Goal: Task Accomplishment & Management: Complete application form

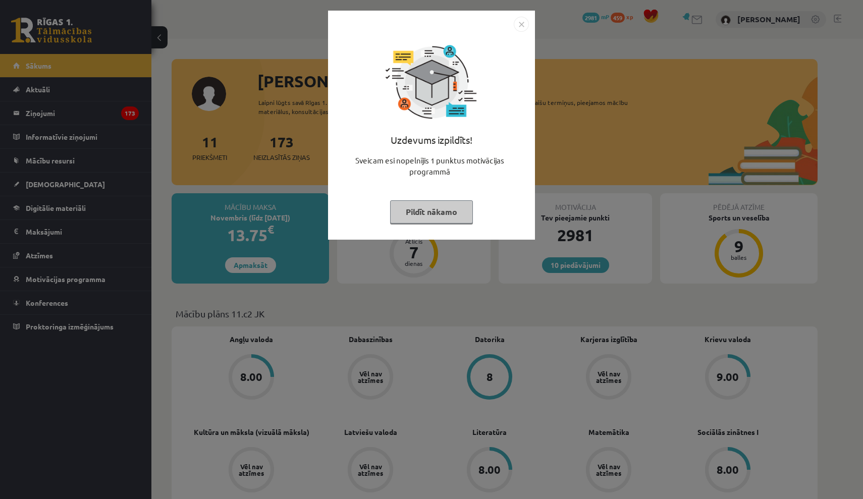
click at [433, 211] on button "Pildīt nākamo" at bounding box center [431, 211] width 83 height 23
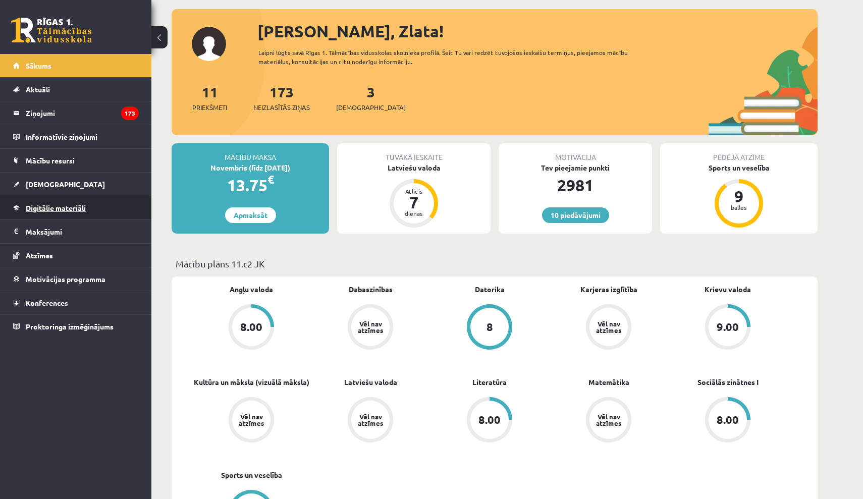
scroll to position [51, 0]
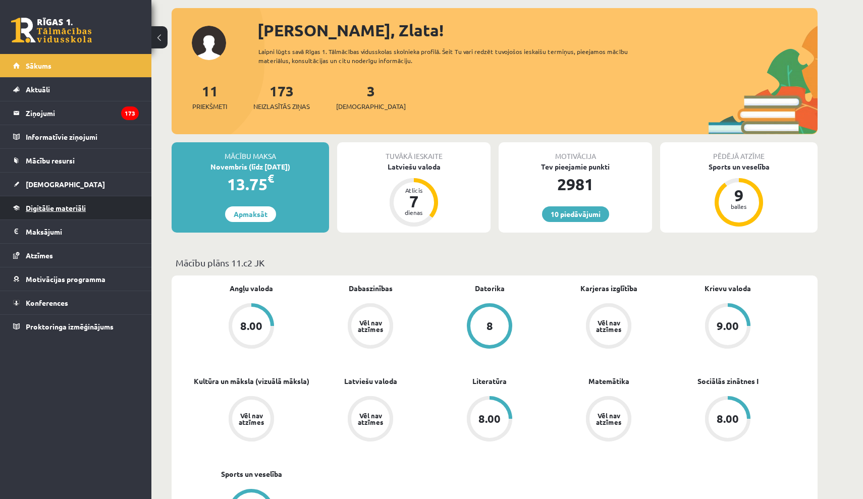
click at [60, 203] on link "Digitālie materiāli" at bounding box center [76, 207] width 126 height 23
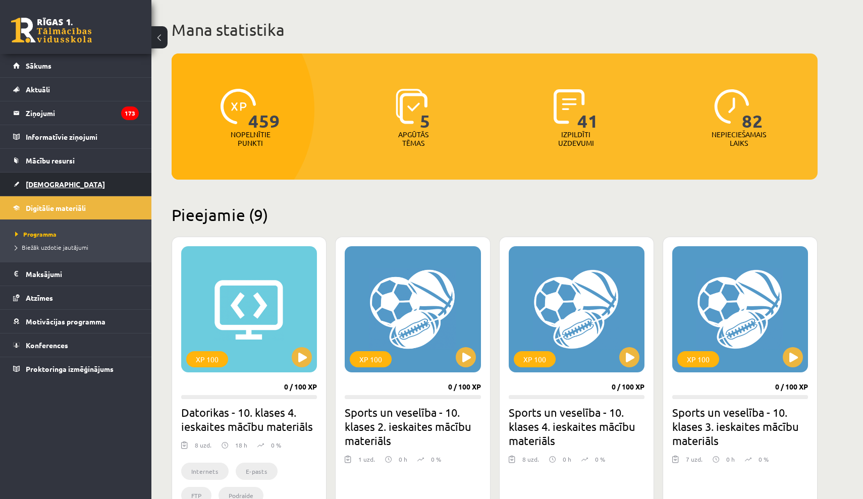
click at [43, 183] on span "[DEMOGRAPHIC_DATA]" at bounding box center [65, 184] width 79 height 9
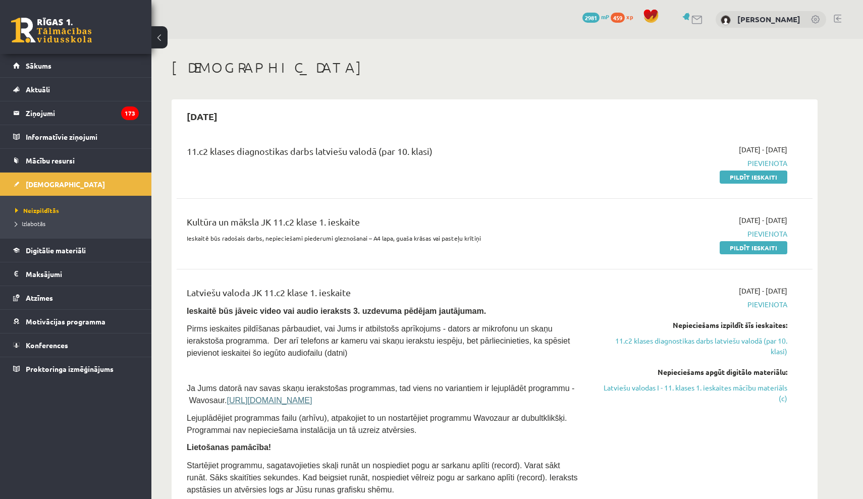
drag, startPoint x: 749, startPoint y: 172, endPoint x: 537, endPoint y: 241, distance: 223.2
click at [750, 172] on link "Pildīt ieskaiti" at bounding box center [753, 177] width 68 height 13
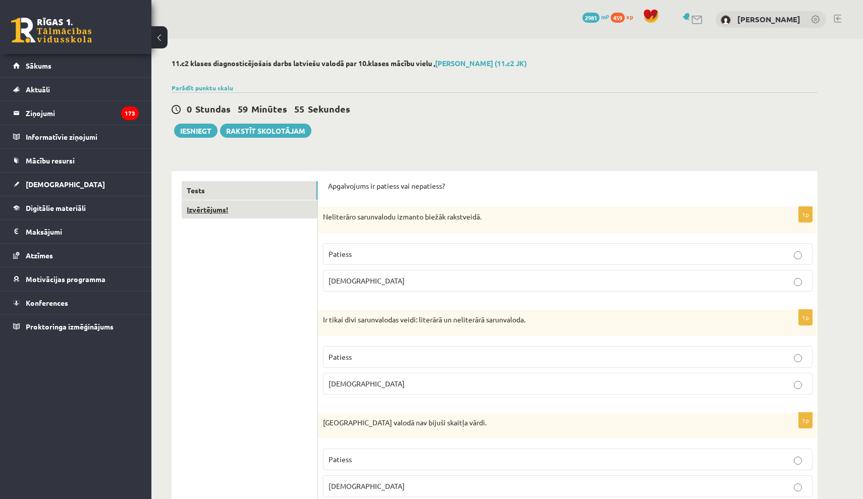
click at [206, 211] on link "Izvērtējums!" at bounding box center [250, 209] width 136 height 19
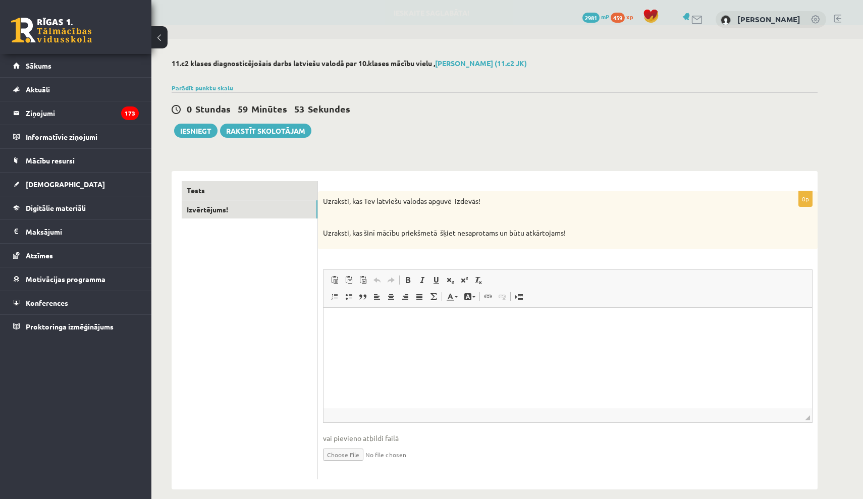
click at [214, 184] on link "Tests" at bounding box center [250, 190] width 136 height 19
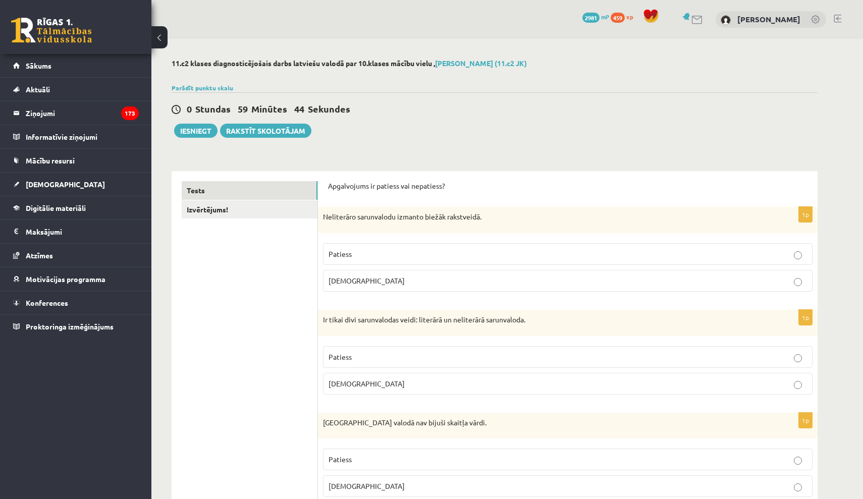
click at [397, 281] on p "Aplams" at bounding box center [567, 280] width 478 height 11
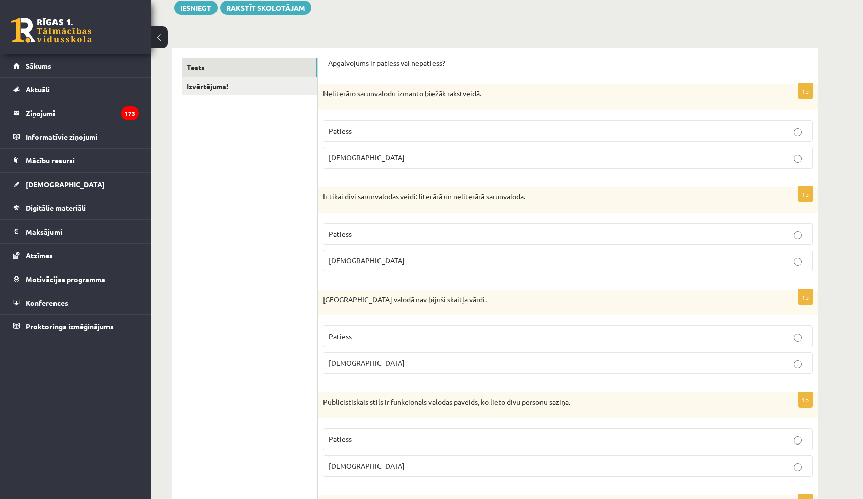
scroll to position [124, 0]
click at [406, 237] on p "Patiess" at bounding box center [567, 233] width 478 height 11
drag, startPoint x: 322, startPoint y: 194, endPoint x: 368, endPoint y: 257, distance: 77.3
click at [367, 257] on div "1p Ir tikai divi sarunvalodas veidi: literārā un neliterārā sarunvaloda. Paties…" at bounding box center [568, 232] width 500 height 93
copy div "Ir tikai divi sarunvalodas veidi: literārā un neliterārā sarunvaloda. Patiess A…"
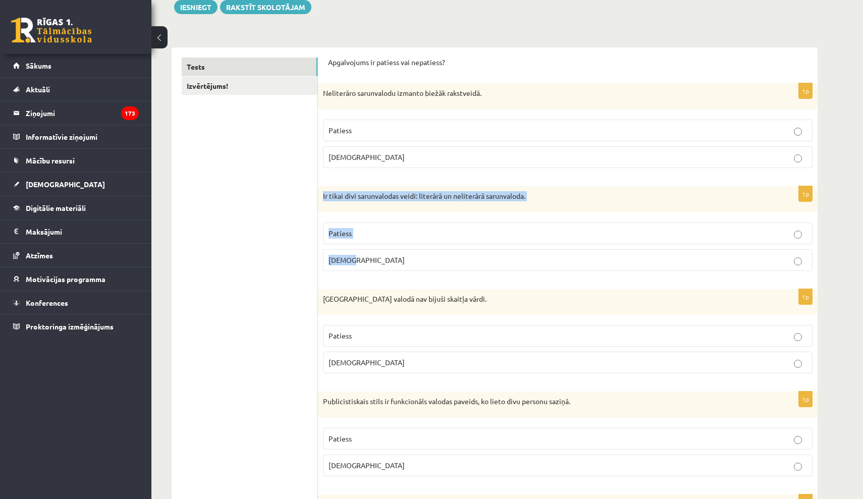
click at [473, 258] on p "Aplams" at bounding box center [567, 260] width 478 height 11
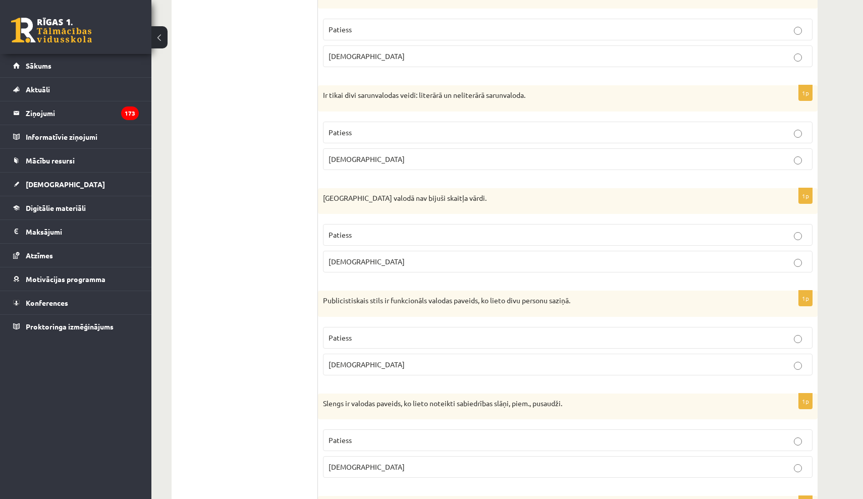
scroll to position [228, 0]
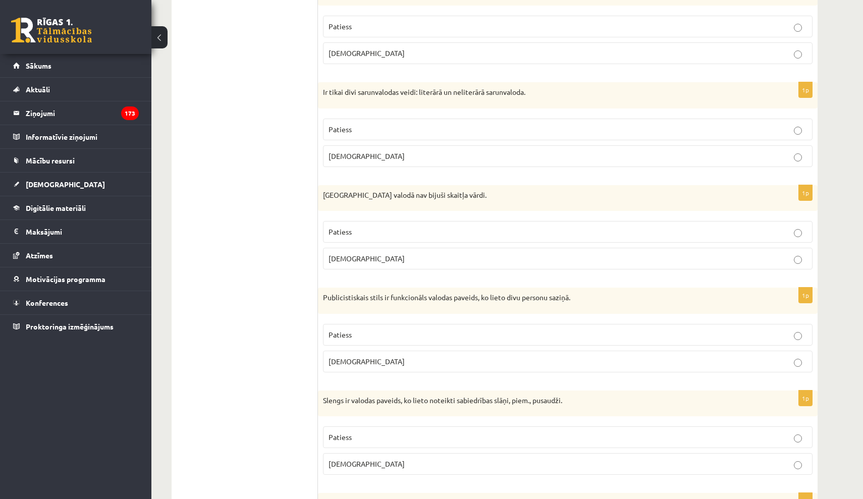
click at [411, 230] on p "Patiess" at bounding box center [567, 232] width 478 height 11
drag, startPoint x: 324, startPoint y: 196, endPoint x: 362, endPoint y: 257, distance: 71.4
click at [362, 257] on div "1p Pirmatnējā valodā nav bijuši skaitļa vārdi. Patiess Aplams" at bounding box center [568, 231] width 500 height 93
copy div "Pirmatnējā valodā nav bijuši skaitļa vārdi. Patiess Aplams"
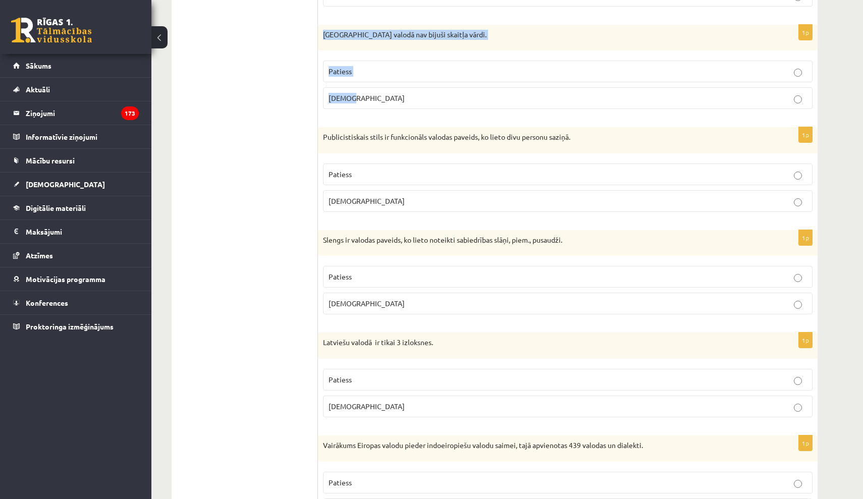
scroll to position [389, 0]
click at [381, 171] on p "Patiess" at bounding box center [567, 174] width 478 height 11
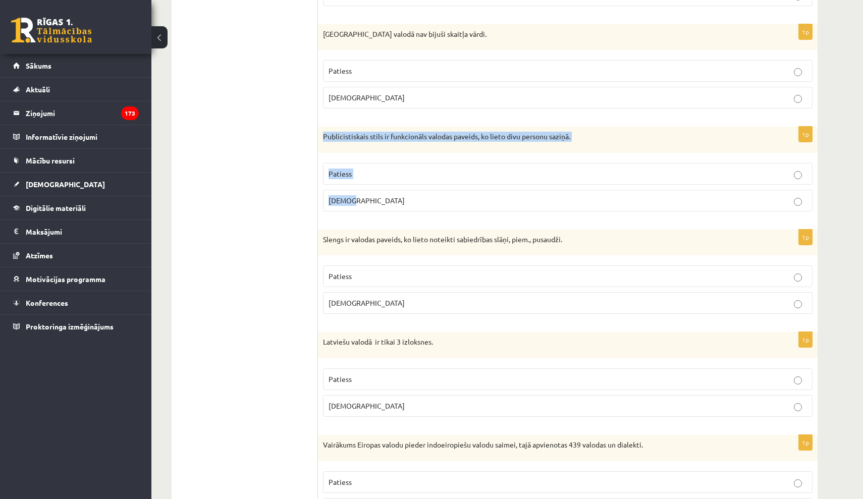
drag, startPoint x: 322, startPoint y: 134, endPoint x: 362, endPoint y: 196, distance: 74.2
click at [362, 196] on div "1p Publicistiskais stils ir funkcionāls valodas paveids, ko lieto divu personu …" at bounding box center [568, 173] width 500 height 93
copy div "Publicistiskais stils ir funkcionāls valodas paveids, ko lieto divu personu saz…"
click at [418, 197] on p "Aplams" at bounding box center [567, 200] width 478 height 11
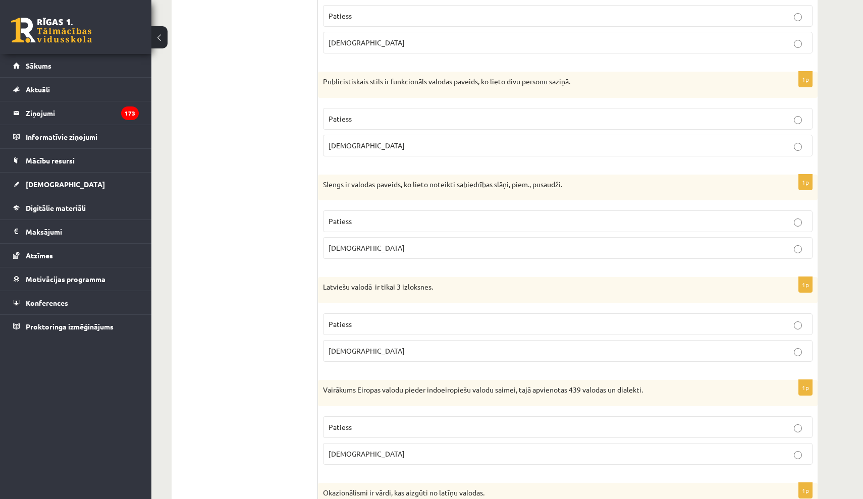
scroll to position [445, 0]
click at [428, 216] on p "Patiess" at bounding box center [567, 220] width 478 height 11
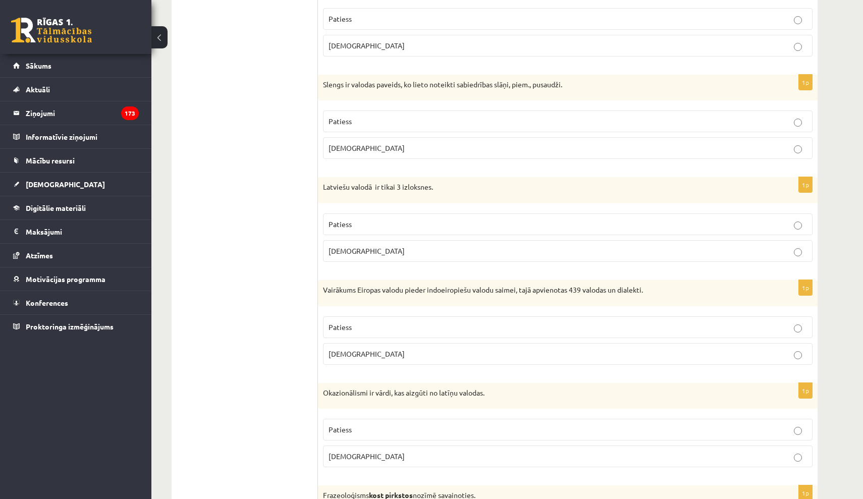
scroll to position [544, 0]
drag, startPoint x: 323, startPoint y: 183, endPoint x: 383, endPoint y: 244, distance: 85.3
click at [383, 245] on div "1p Latviešu valodā ir tikai 3 izloksnes. Patiess Aplams" at bounding box center [568, 223] width 500 height 93
copy div "Latviešu valodā ir tikai 3 izloksnes. Patiess Aplams"
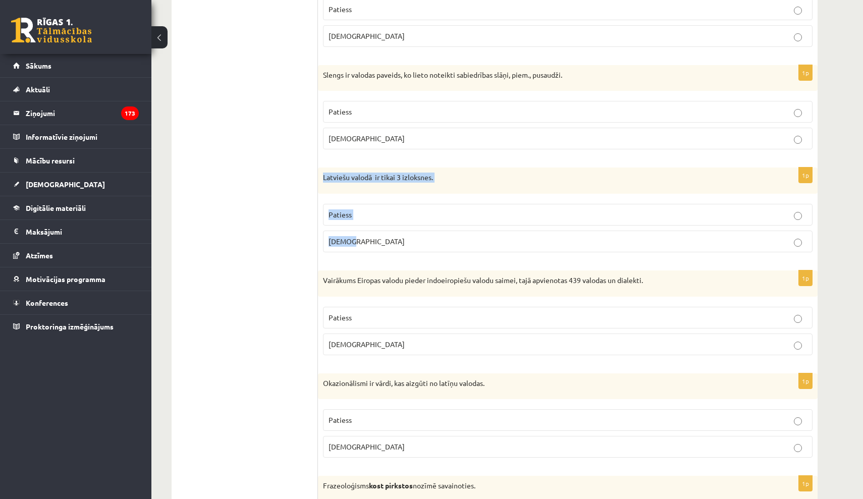
scroll to position [554, 0]
click at [478, 249] on label "Aplams" at bounding box center [567, 241] width 489 height 22
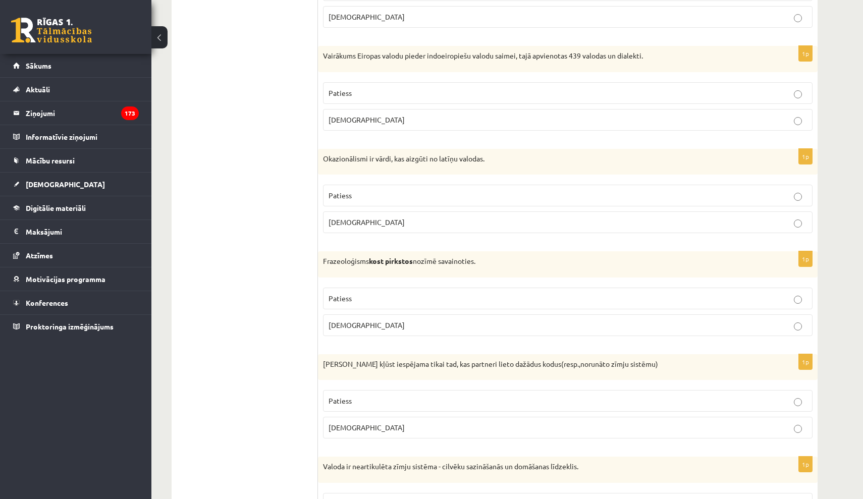
scroll to position [780, 0]
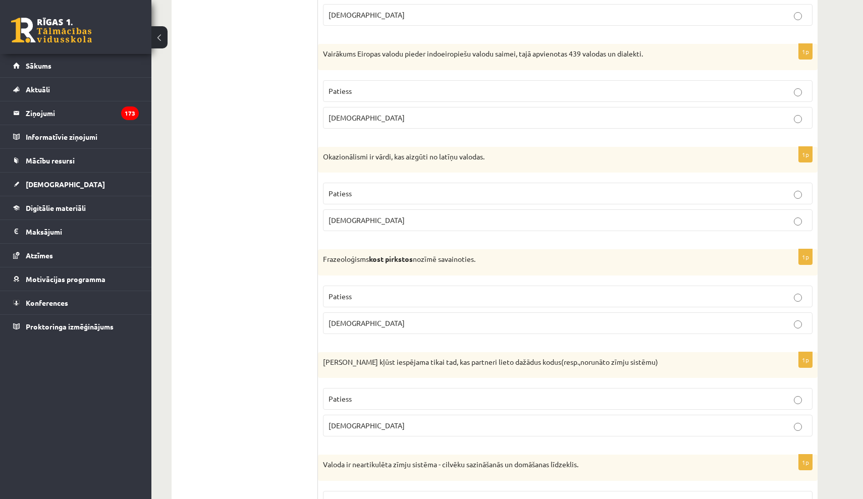
click at [394, 88] on p "Patiess" at bounding box center [567, 91] width 478 height 11
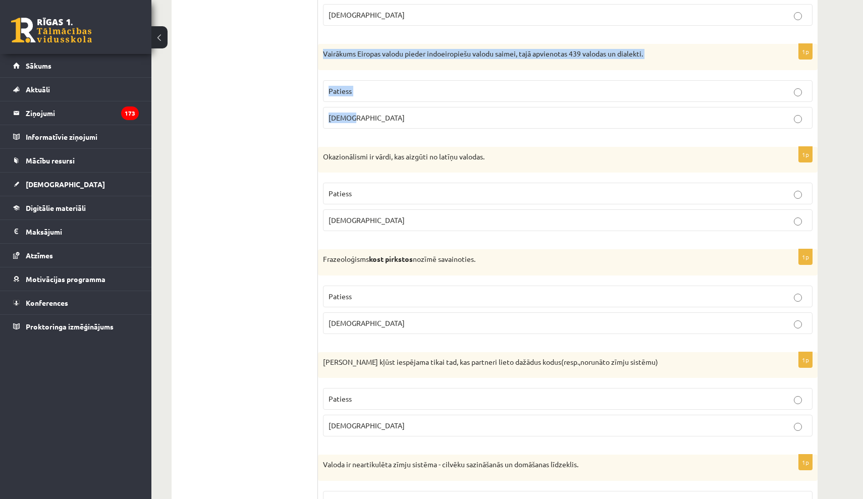
drag, startPoint x: 322, startPoint y: 52, endPoint x: 392, endPoint y: 114, distance: 92.6
click at [391, 115] on div "1p Vairākums Eiropas valodu pieder indoeiropiešu valodu saimei, tajā apvienotas…" at bounding box center [568, 90] width 500 height 93
copy div "Vairākums Eiropas valodu pieder indoeiropiešu valodu saimei, tajā apvienotas 43…"
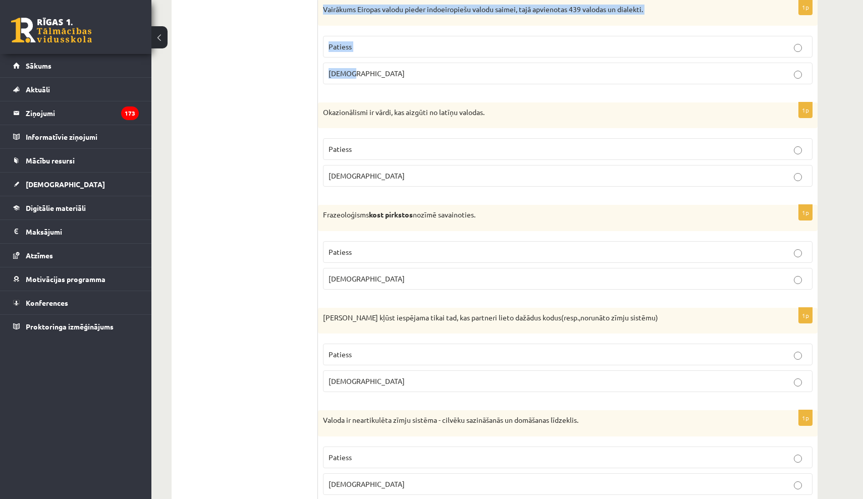
scroll to position [848, 0]
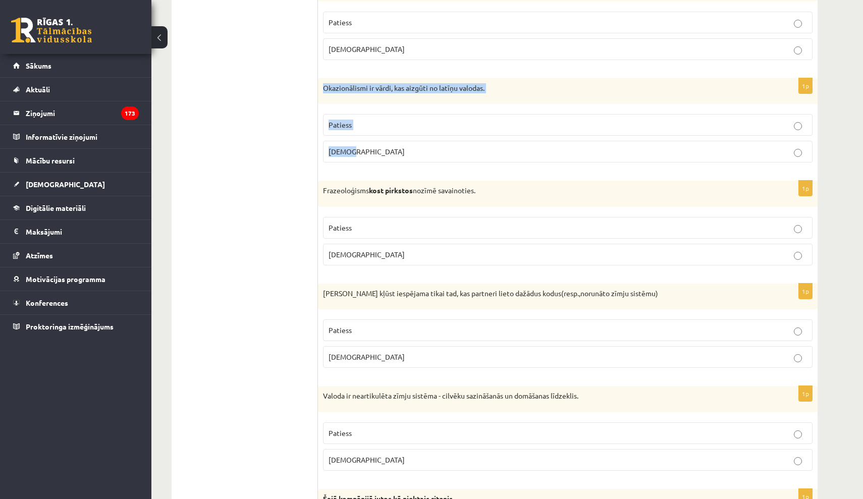
drag, startPoint x: 324, startPoint y: 84, endPoint x: 380, endPoint y: 151, distance: 87.4
click at [380, 151] on div "1p Okazionālismi ir vārdi, kas aizgūti no latīņu valodas. Patiess Aplams" at bounding box center [568, 124] width 500 height 93
copy div "Okazionālismi ir vārdi, kas aizgūti no latīņu valodas. Patiess Aplams"
click at [451, 141] on label "Aplams" at bounding box center [567, 152] width 489 height 22
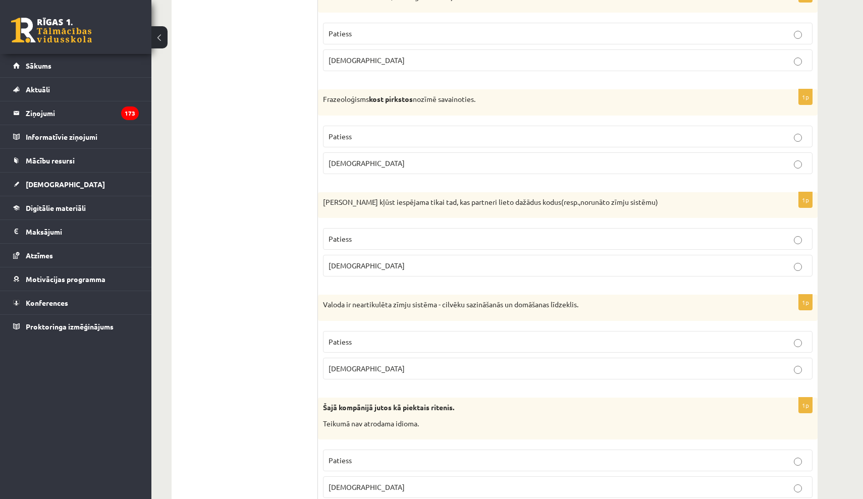
scroll to position [940, 0]
drag, startPoint x: 326, startPoint y: 96, endPoint x: 377, endPoint y: 155, distance: 77.9
click at [377, 156] on div "1p Frazeoloģisms kost pirkstos nozīmē savainoties. Patiess Aplams" at bounding box center [568, 135] width 500 height 93
copy div "razeoloģisms kost pirkstos nozīmē savainoties. Patiess Aplams"
click at [473, 157] on p "Aplams" at bounding box center [567, 162] width 478 height 11
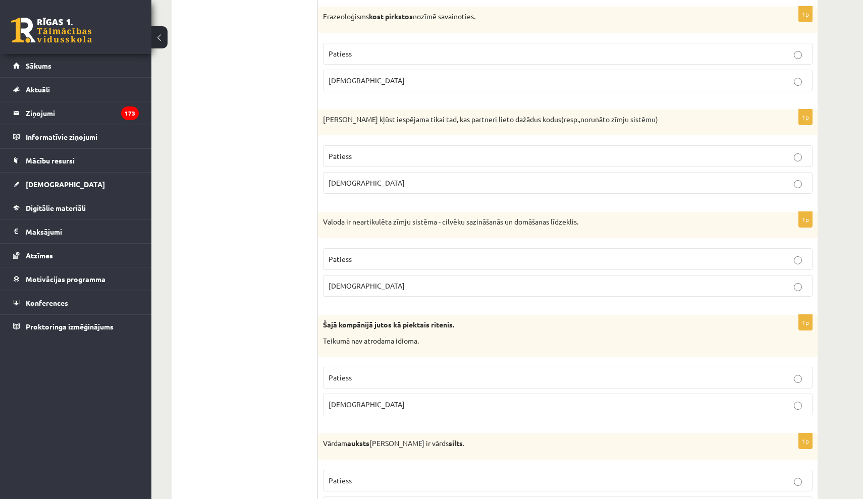
scroll to position [1024, 0]
click at [384, 151] on p "Patiess" at bounding box center [567, 154] width 478 height 11
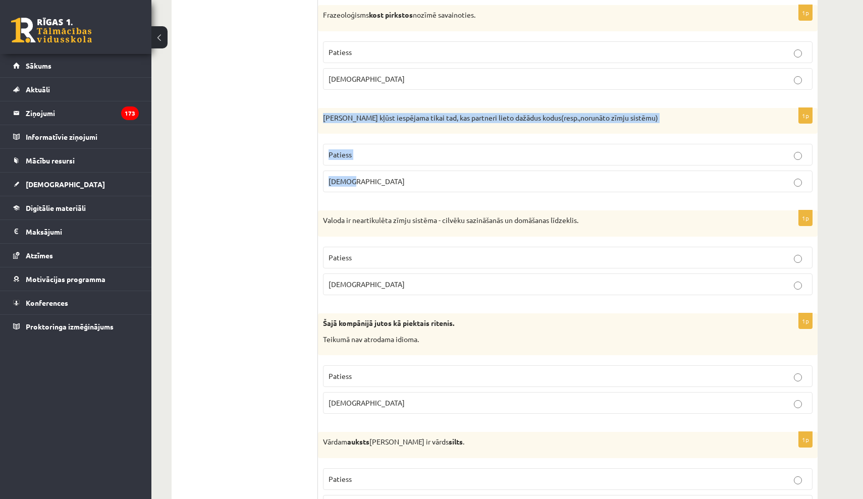
drag, startPoint x: 322, startPoint y: 115, endPoint x: 381, endPoint y: 186, distance: 92.1
click at [380, 187] on div "1p Saziņa kļūst iespējama tikai tad, kas partneri lieto dažādus kodus(resp.,nor…" at bounding box center [568, 154] width 500 height 93
copy div "Saziņa kļūst iespējama tikai tad, kas partneri lieto dažādus kodus(resp.,norunā…"
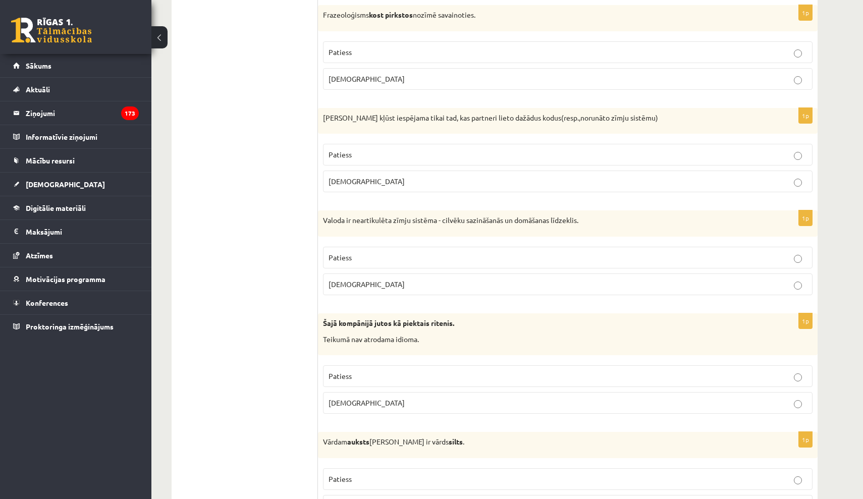
click at [534, 164] on fieldset "Patiess Aplams" at bounding box center [567, 167] width 489 height 57
click at [534, 167] on fieldset "Patiess Aplams" at bounding box center [567, 167] width 489 height 57
click at [534, 165] on fieldset "Patiess Aplams" at bounding box center [567, 167] width 489 height 57
click at [500, 176] on p "Aplams" at bounding box center [567, 181] width 478 height 11
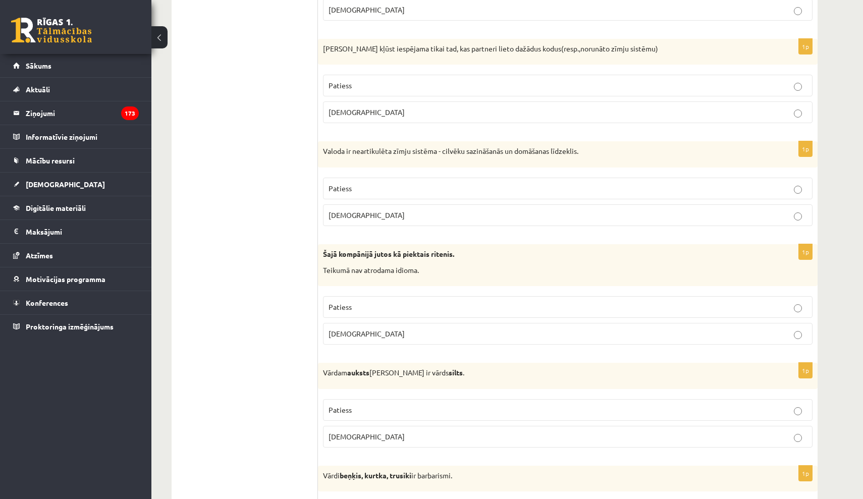
scroll to position [1094, 0]
drag, startPoint x: 376, startPoint y: 209, endPoint x: 364, endPoint y: 184, distance: 27.5
click at [376, 209] on p "Aplams" at bounding box center [567, 213] width 478 height 11
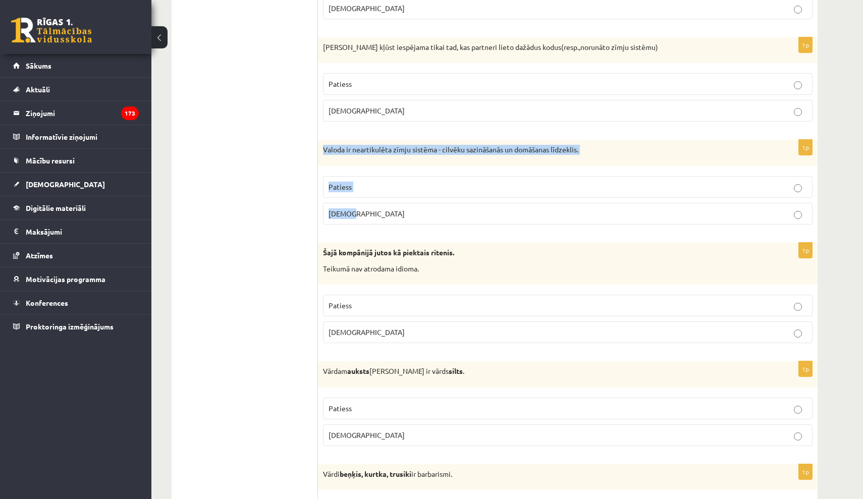
drag, startPoint x: 321, startPoint y: 146, endPoint x: 379, endPoint y: 206, distance: 83.1
click at [379, 206] on div "1p Valoda ir neartikulēta zīmju sistēma - cilvēku sazināšanās un domāšanas līdz…" at bounding box center [568, 186] width 500 height 93
copy div "Valoda ir neartikulēta zīmju sistēma - cilvēku sazināšanās un domāšanas līdzekl…"
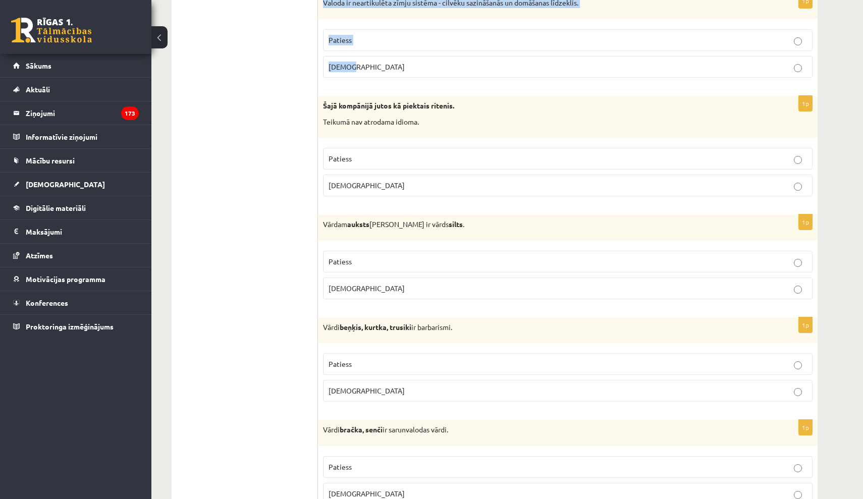
scroll to position [1242, 0]
drag, startPoint x: 395, startPoint y: 174, endPoint x: 386, endPoint y: 161, distance: 14.6
click at [395, 174] on label "Aplams" at bounding box center [567, 185] width 489 height 22
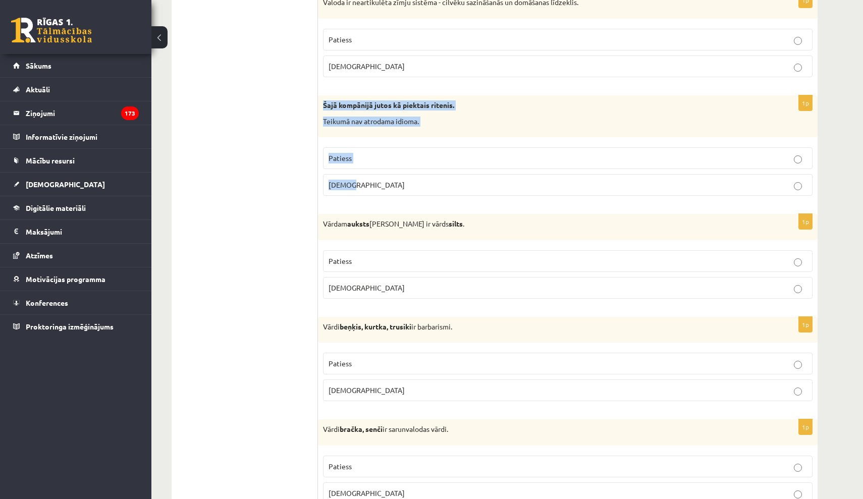
drag, startPoint x: 321, startPoint y: 98, endPoint x: 386, endPoint y: 184, distance: 107.7
click at [386, 184] on div "1p Šajā kompānijā jutos kā piektais ritenis. Teikumā nav atrodama idioma. Patie…" at bounding box center [568, 149] width 500 height 108
copy div "Šajā kompānijā jutos kā piektais ritenis. Teikumā nav atrodama idioma. Patiess …"
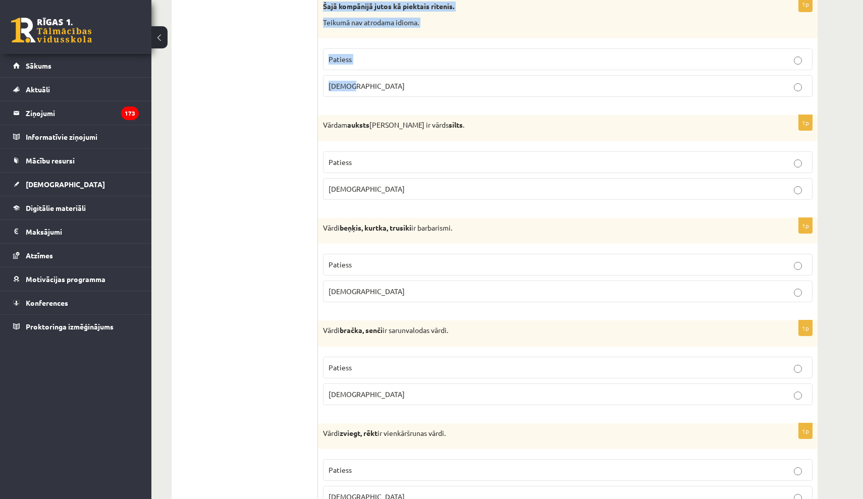
scroll to position [1343, 0]
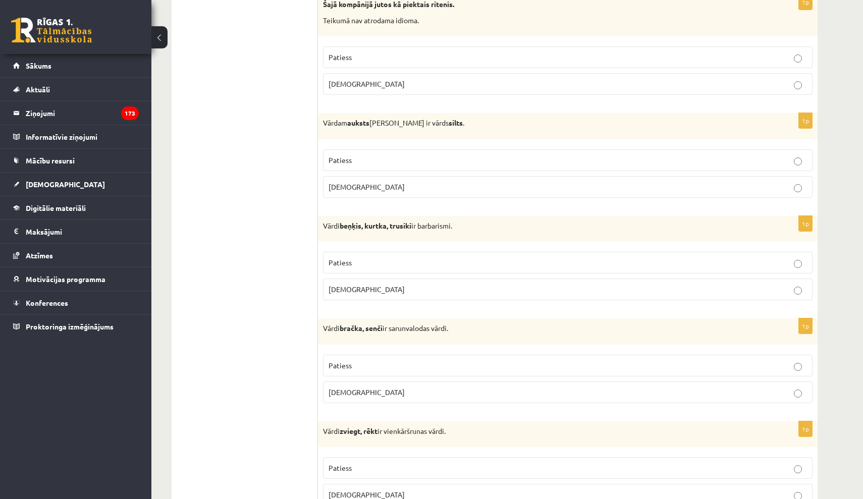
click at [408, 156] on p "Patiess" at bounding box center [567, 160] width 478 height 11
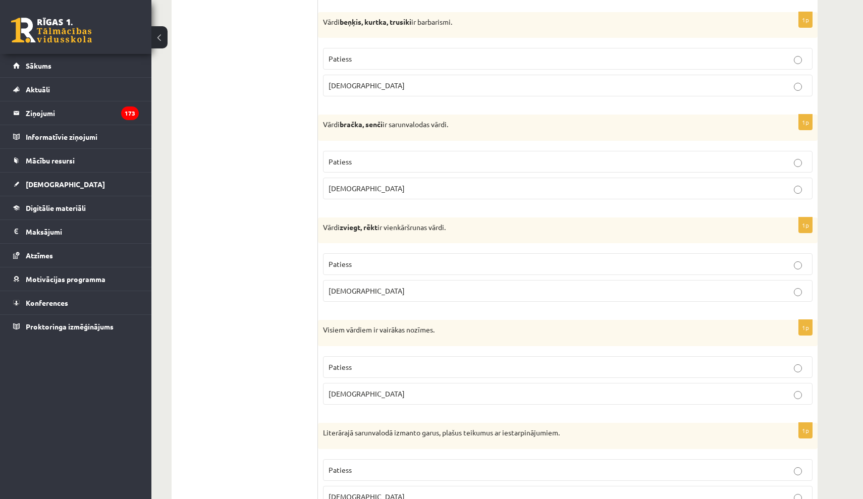
scroll to position [1547, 0]
click at [360, 59] on label "Patiess" at bounding box center [567, 58] width 489 height 22
drag, startPoint x: 330, startPoint y: 26, endPoint x: 361, endPoint y: 78, distance: 60.0
click at [361, 78] on div "1p Vārdi beņķis, kurtka, trusiki ir barbarismi. Patiess Aplams" at bounding box center [568, 57] width 500 height 93
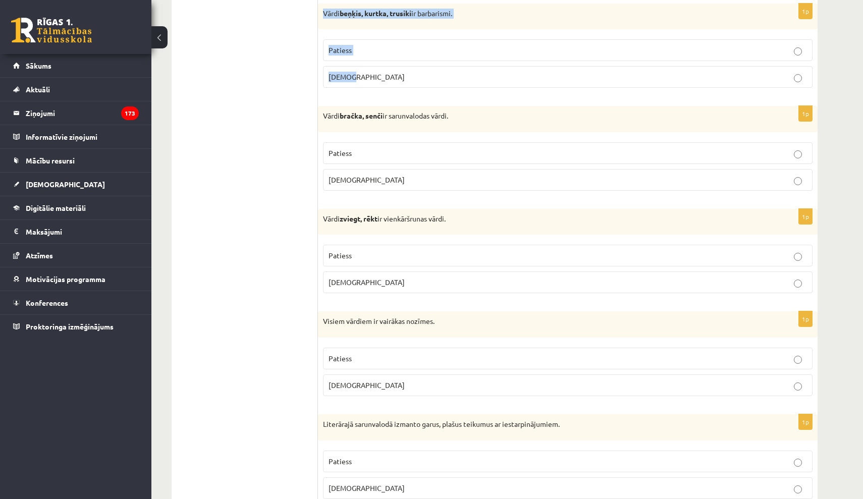
scroll to position [1555, 0]
click at [445, 149] on p "Patiess" at bounding box center [567, 153] width 478 height 11
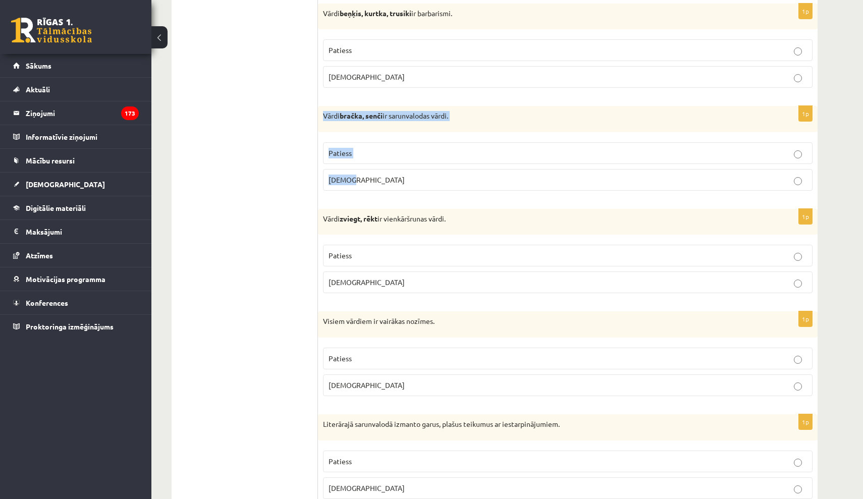
drag, startPoint x: 331, startPoint y: 123, endPoint x: 387, endPoint y: 181, distance: 81.0
click at [386, 182] on div "1p Vārdi bračka, senči ir sarunvalodas vārdi. Patiess Aplams" at bounding box center [568, 152] width 500 height 93
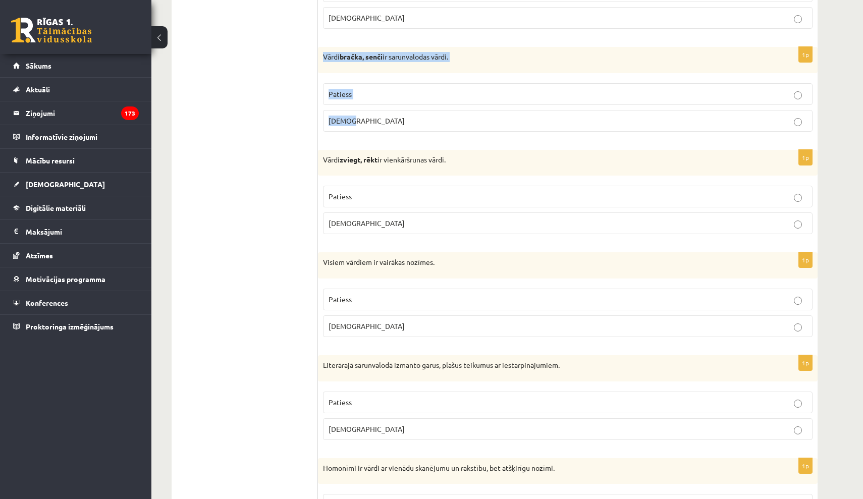
scroll to position [1616, 0]
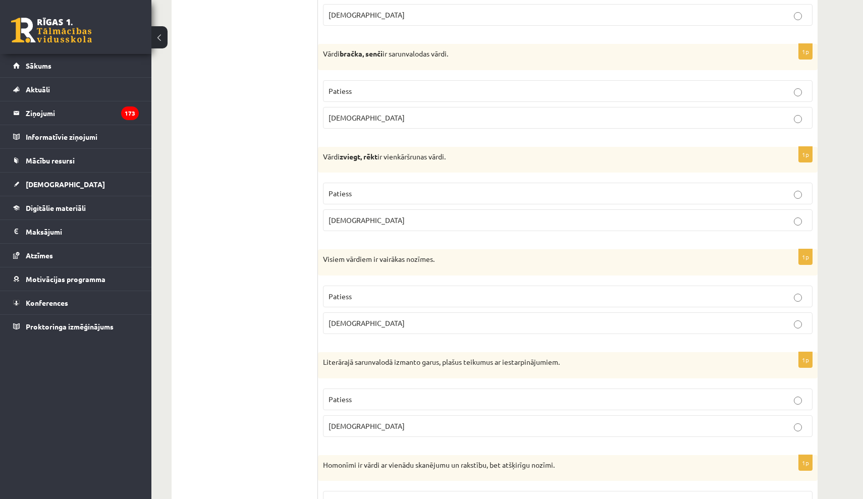
click at [360, 209] on label "Aplams" at bounding box center [567, 220] width 489 height 22
drag, startPoint x: 323, startPoint y: 151, endPoint x: 365, endPoint y: 212, distance: 73.6
click at [365, 212] on div "1p Vārdi zviegt, rēkt ir vienkāršrunas vārdi. Patiess Aplams" at bounding box center [568, 191] width 500 height 93
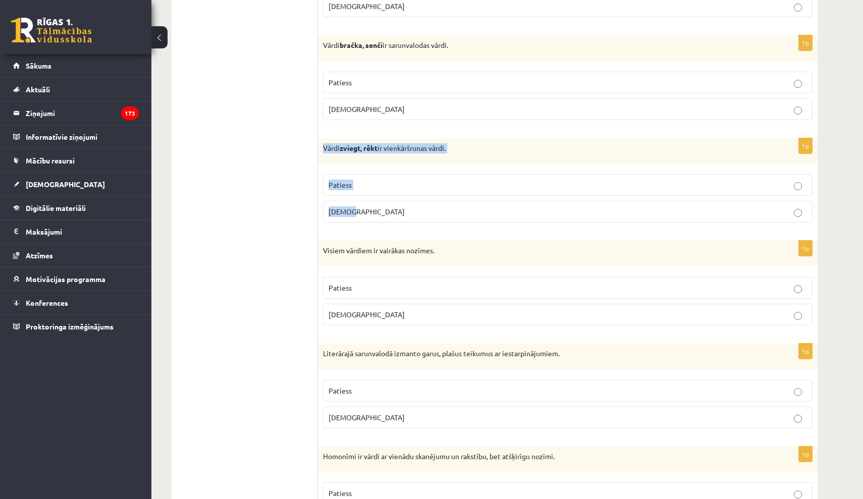
scroll to position [1628, 0]
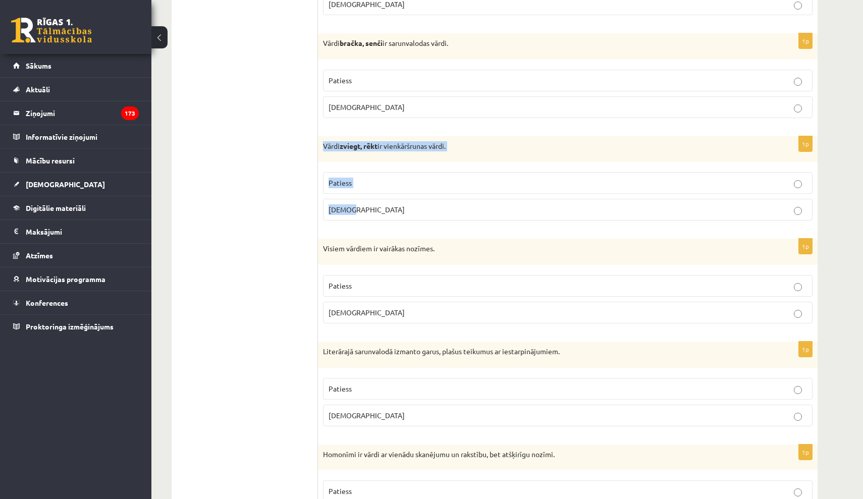
click at [423, 178] on p "Patiess" at bounding box center [567, 183] width 478 height 11
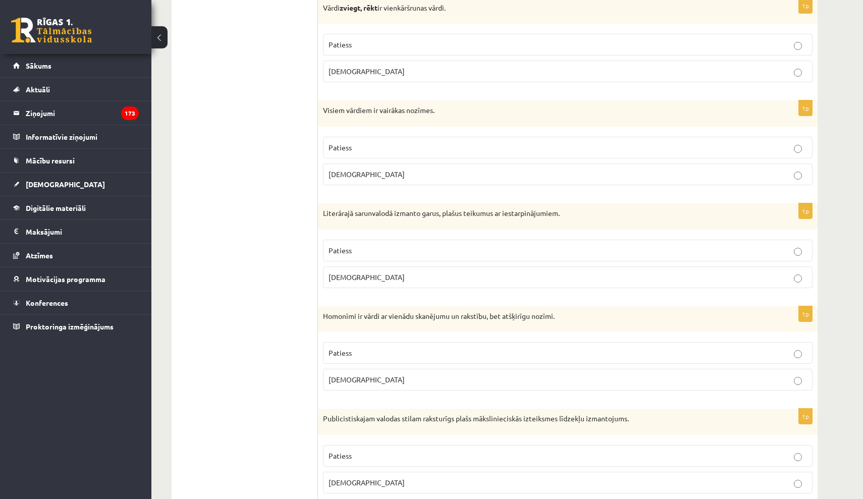
scroll to position [1770, 0]
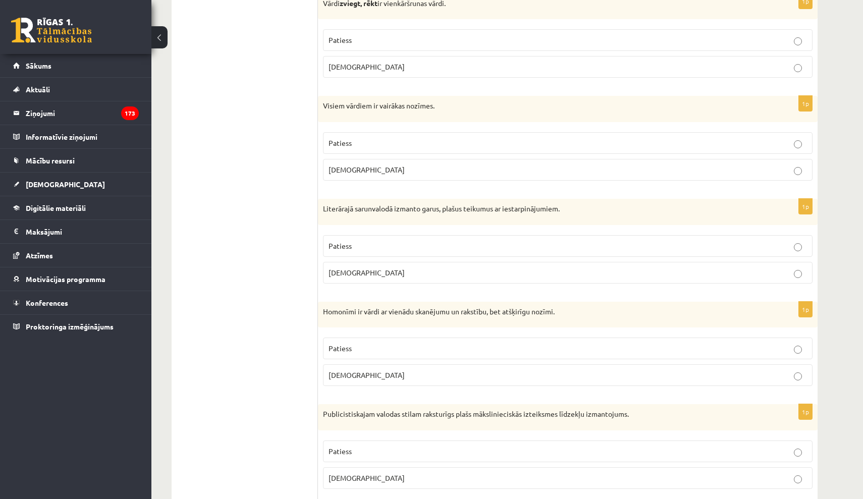
click at [347, 139] on span "Patiess" at bounding box center [339, 142] width 23 height 9
click at [348, 167] on p "Aplams" at bounding box center [567, 169] width 478 height 11
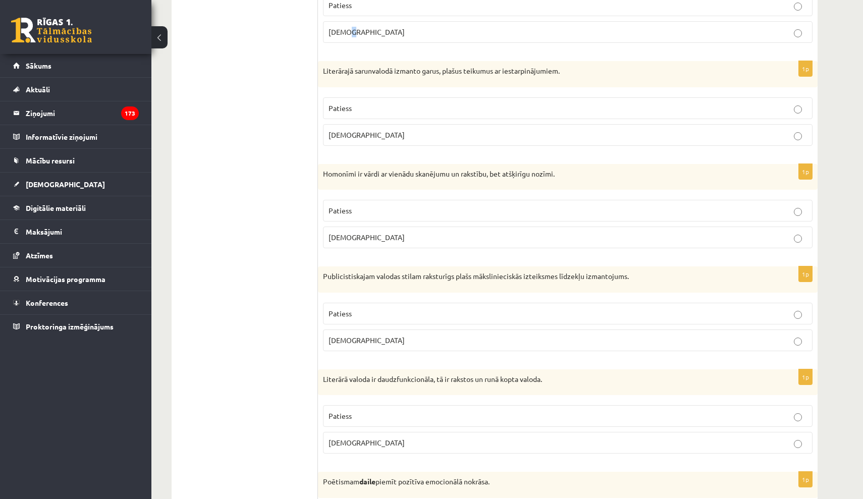
scroll to position [1910, 0]
drag, startPoint x: 358, startPoint y: 97, endPoint x: 357, endPoint y: 89, distance: 8.1
click at [358, 101] on p "Patiess" at bounding box center [567, 106] width 478 height 11
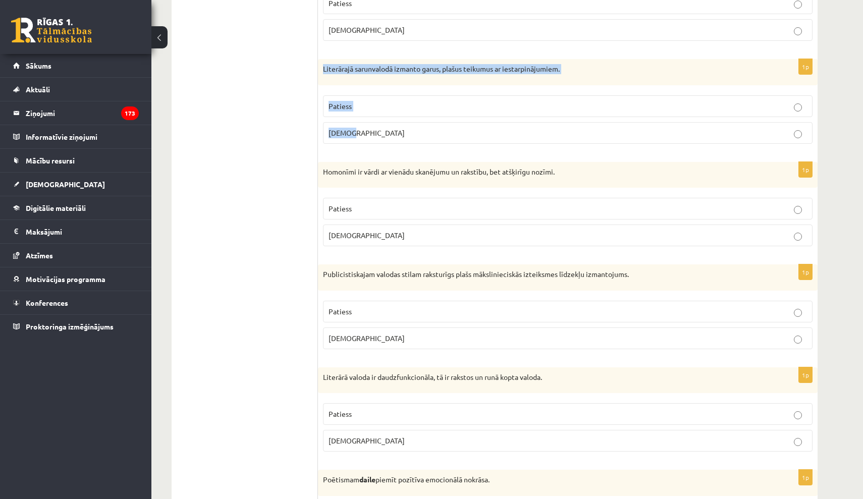
drag, startPoint x: 325, startPoint y: 67, endPoint x: 398, endPoint y: 132, distance: 97.9
click at [398, 132] on div "1p Literārajā sarunvalodā izmanto garus, plašus teikumus ar iestarpinājumiem. P…" at bounding box center [568, 105] width 500 height 93
click at [439, 131] on p "Aplams" at bounding box center [567, 133] width 478 height 11
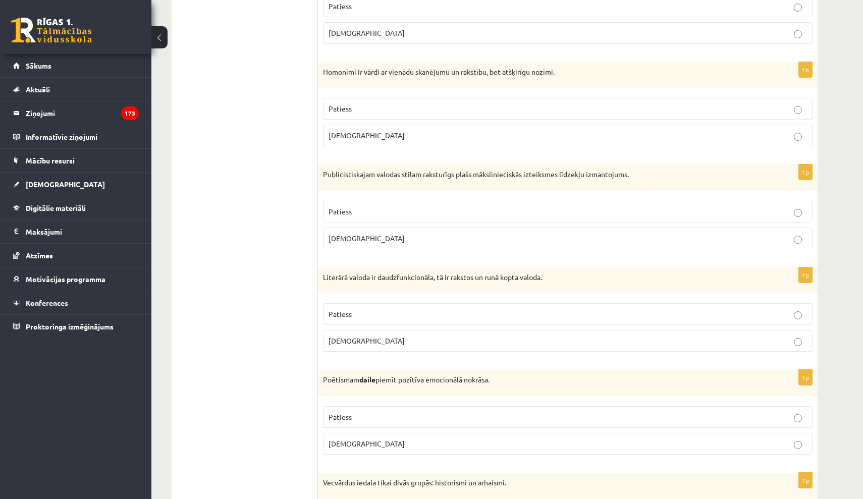
scroll to position [2012, 0]
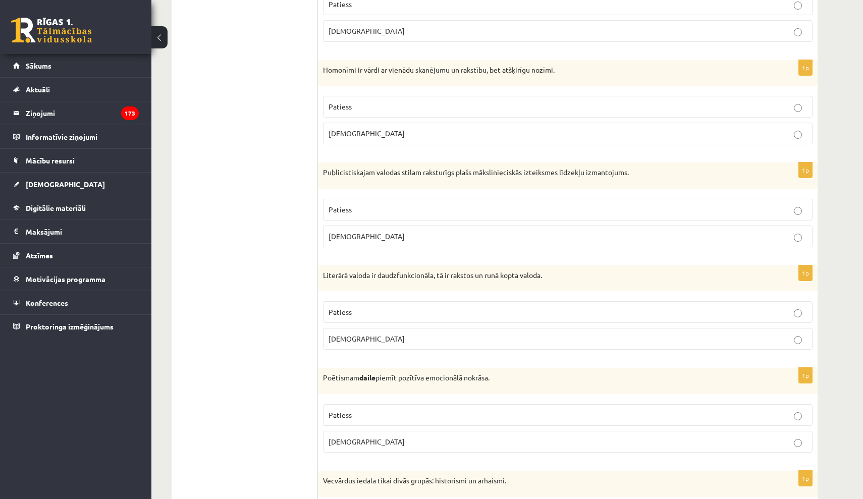
click at [392, 101] on p "Patiess" at bounding box center [567, 106] width 478 height 11
drag, startPoint x: 324, startPoint y: 62, endPoint x: 382, endPoint y: 123, distance: 84.2
click at [382, 123] on div "1p Homonīmi ir vārdi ar vienādu skanējumu un rakstību, bet atšķirīgu nozīmi. Pa…" at bounding box center [568, 106] width 500 height 93
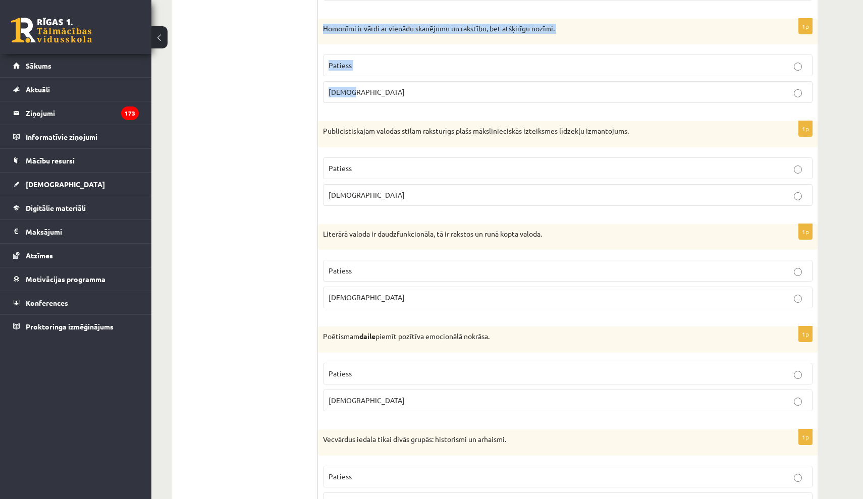
scroll to position [2054, 0]
click at [387, 162] on p "Patiess" at bounding box center [567, 167] width 478 height 11
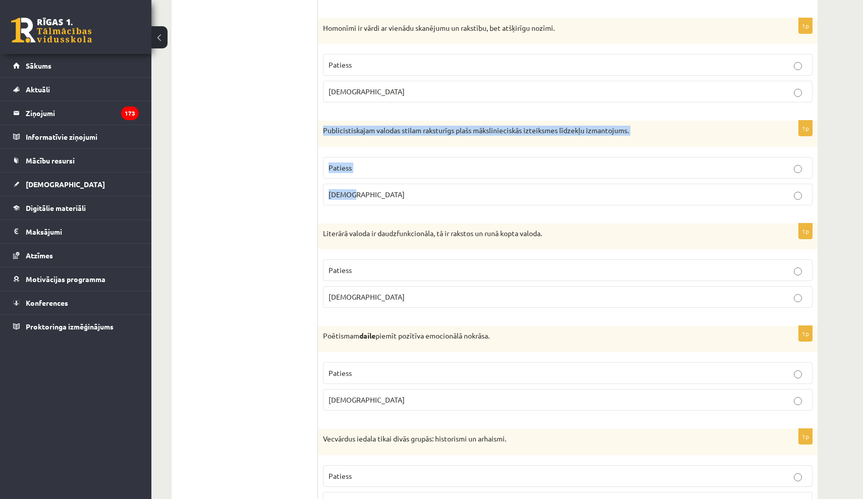
drag, startPoint x: 321, startPoint y: 126, endPoint x: 378, endPoint y: 196, distance: 90.1
click at [377, 196] on div "1p Publicistiskajam valodas stilam raksturīgs plašs mākslinieciskās izteiksmes …" at bounding box center [568, 167] width 500 height 93
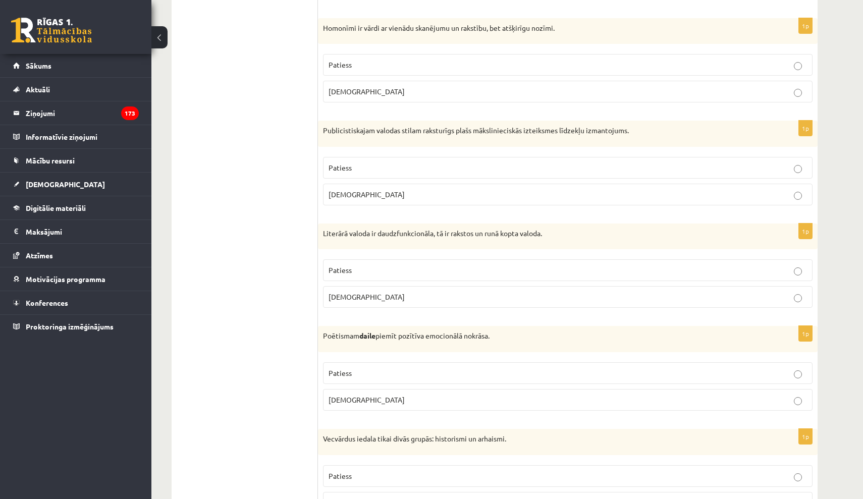
click at [431, 189] on p "Aplams" at bounding box center [567, 194] width 478 height 11
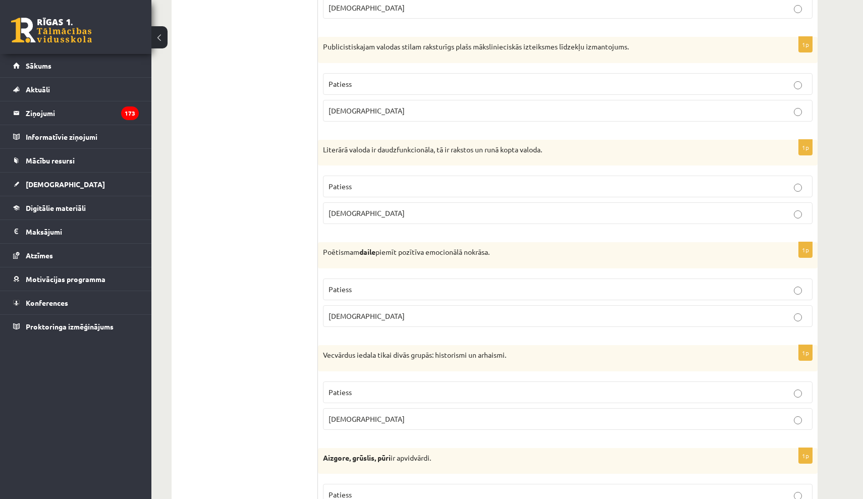
scroll to position [2138, 1]
click at [428, 184] on p "Patiess" at bounding box center [567, 186] width 478 height 11
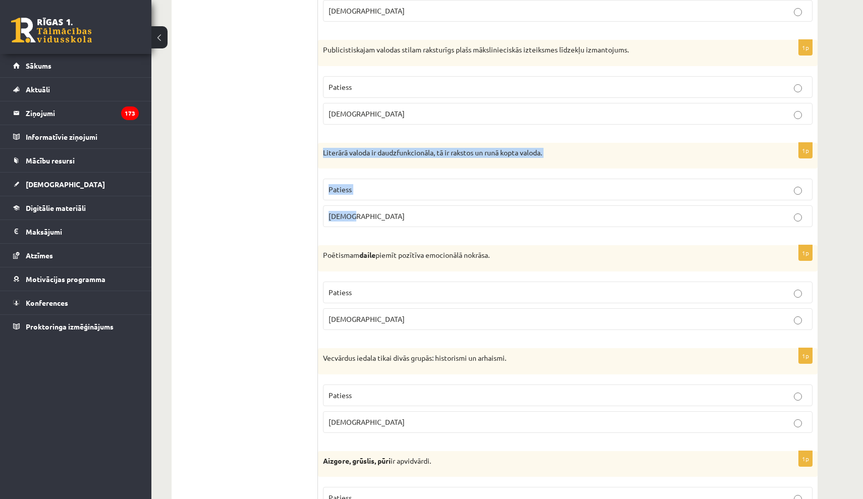
drag, startPoint x: 323, startPoint y: 143, endPoint x: 371, endPoint y: 204, distance: 77.6
click at [370, 206] on div "1p Literārā valoda ir daudzfunkcionāla, tā ir rakstos un runā kopta valoda. Pat…" at bounding box center [568, 189] width 500 height 93
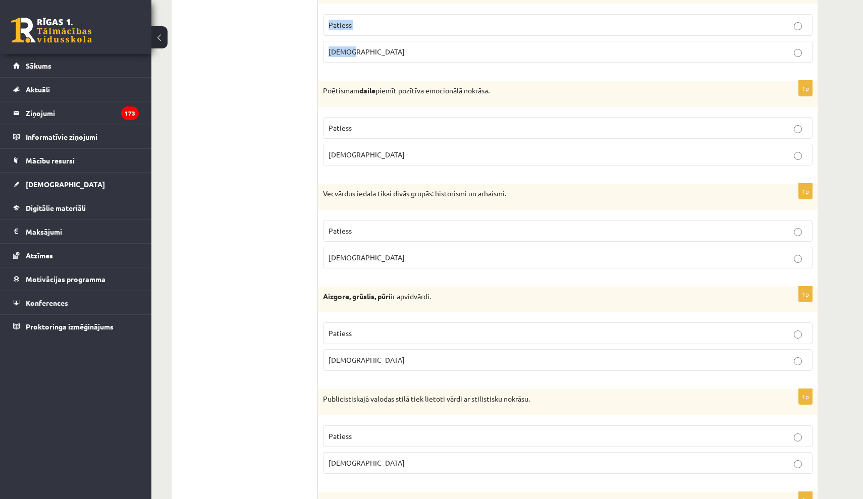
scroll to position [2297, 0]
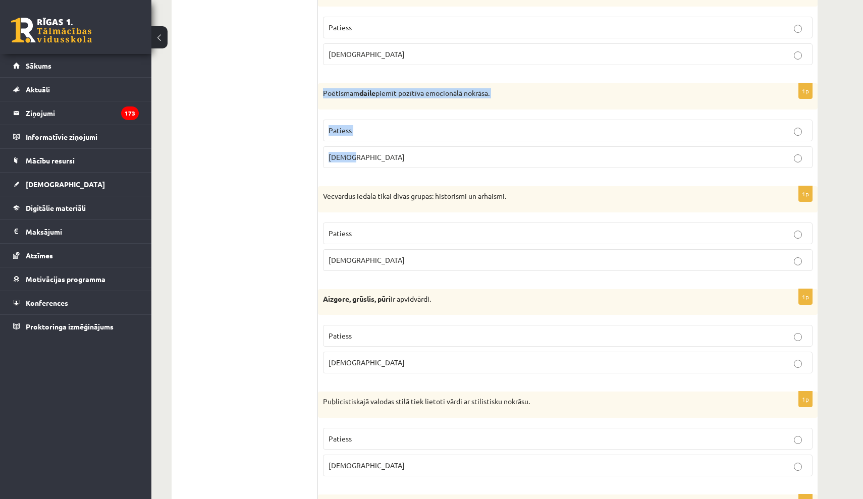
drag, startPoint x: 324, startPoint y: 87, endPoint x: 368, endPoint y: 149, distance: 76.0
click at [368, 149] on div "1p Poētismam daile piemīt pozītīva emocionālā nokrāsa. Patiess Aplams" at bounding box center [568, 129] width 500 height 93
click at [369, 152] on p "Aplams" at bounding box center [567, 157] width 478 height 11
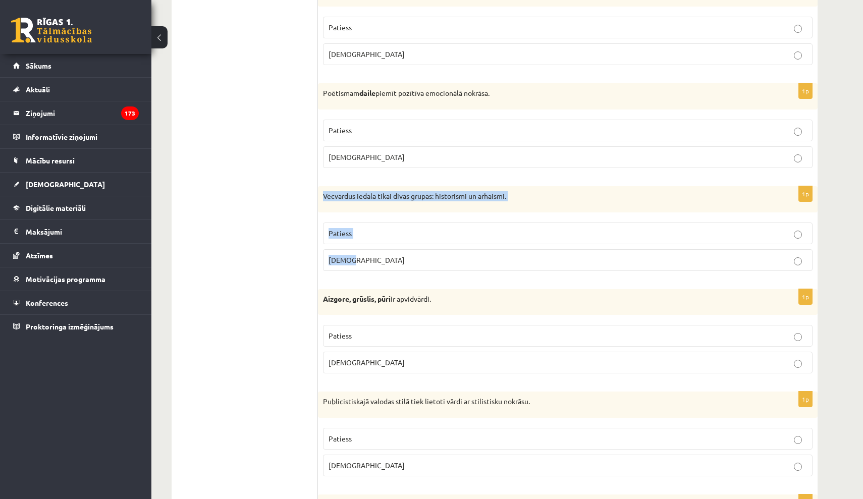
drag, startPoint x: 324, startPoint y: 186, endPoint x: 386, endPoint y: 250, distance: 88.8
click at [386, 250] on div "1p Vecvārdus iedala tikai divās grupās: historismi un arhaismi. Patiess Aplams" at bounding box center [568, 232] width 500 height 93
click at [436, 249] on label "Aplams" at bounding box center [567, 260] width 489 height 22
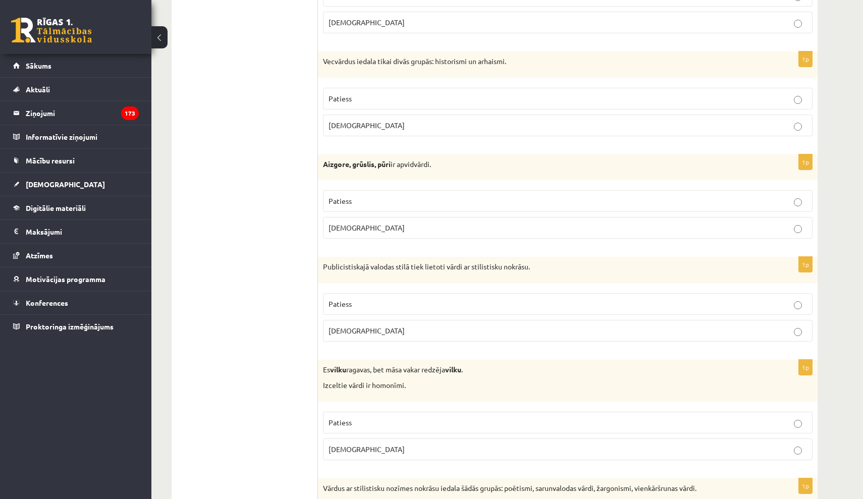
scroll to position [2434, 0]
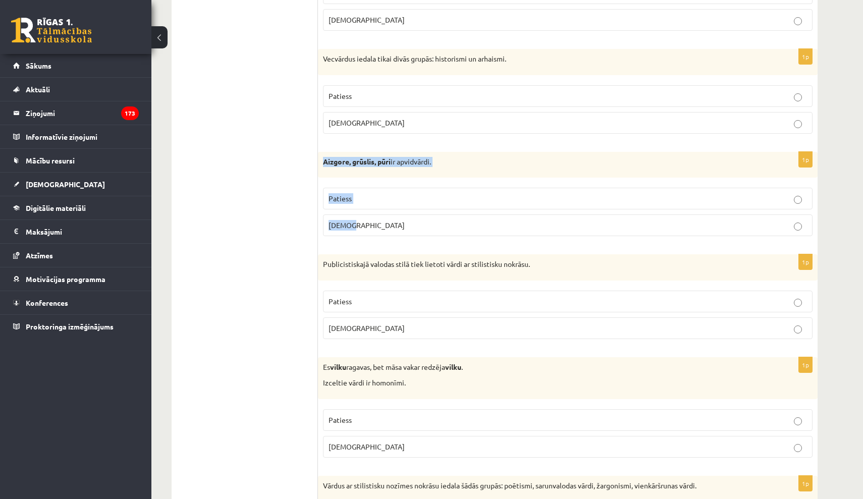
drag, startPoint x: 323, startPoint y: 153, endPoint x: 378, endPoint y: 219, distance: 85.6
click at [378, 219] on div "1p Aizgore, grūslis, pūri ir apvidvārdi. Patiess Aplams" at bounding box center [568, 198] width 500 height 93
click at [428, 188] on label "Patiess" at bounding box center [567, 199] width 489 height 22
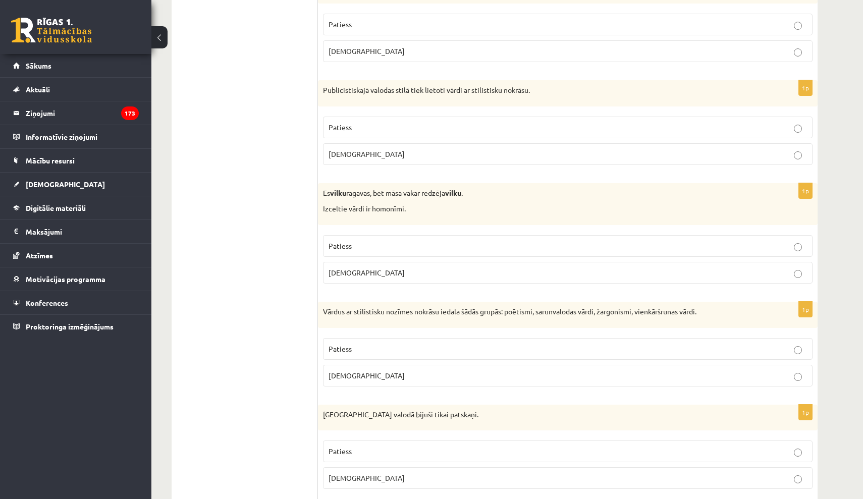
scroll to position [2621, 0]
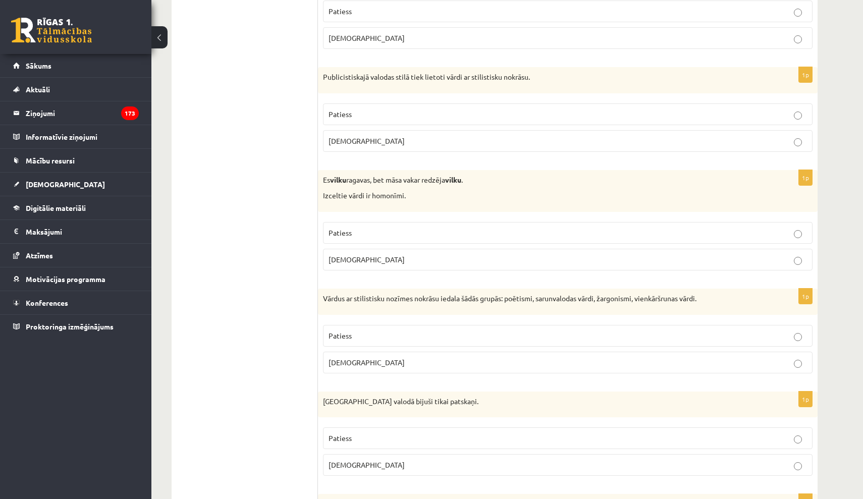
click at [377, 109] on p "Patiess" at bounding box center [567, 114] width 478 height 11
drag, startPoint x: 324, startPoint y: 68, endPoint x: 387, endPoint y: 140, distance: 95.8
click at [386, 143] on div "1p Publicistiskajā valodas stilā tiek lietoti vārdi ar stilistisku nokrāsu. Pat…" at bounding box center [568, 113] width 500 height 93
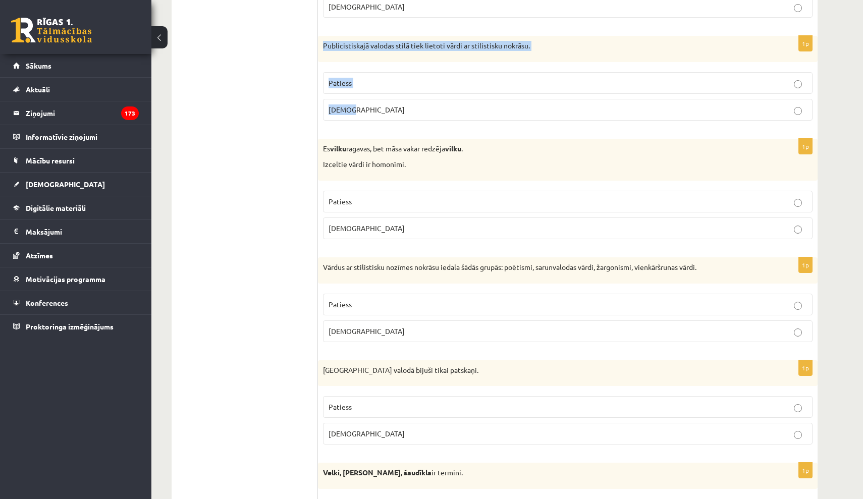
scroll to position [2655, 0]
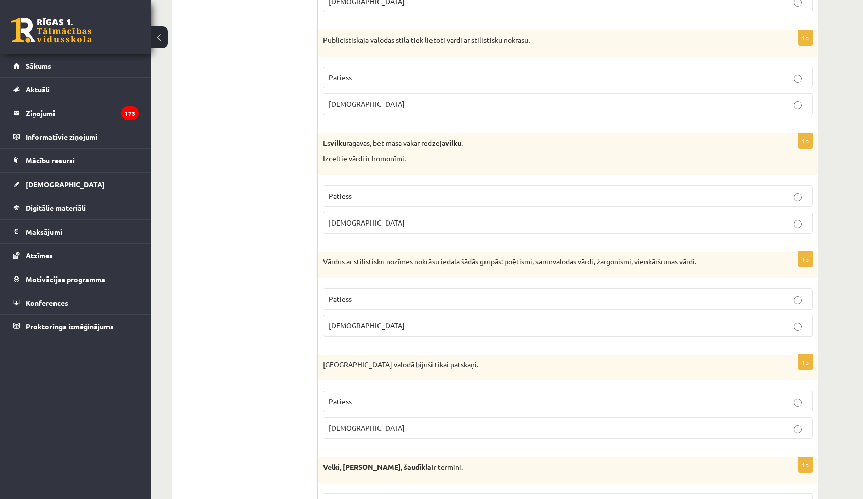
click at [389, 191] on p "Patiess" at bounding box center [567, 196] width 478 height 11
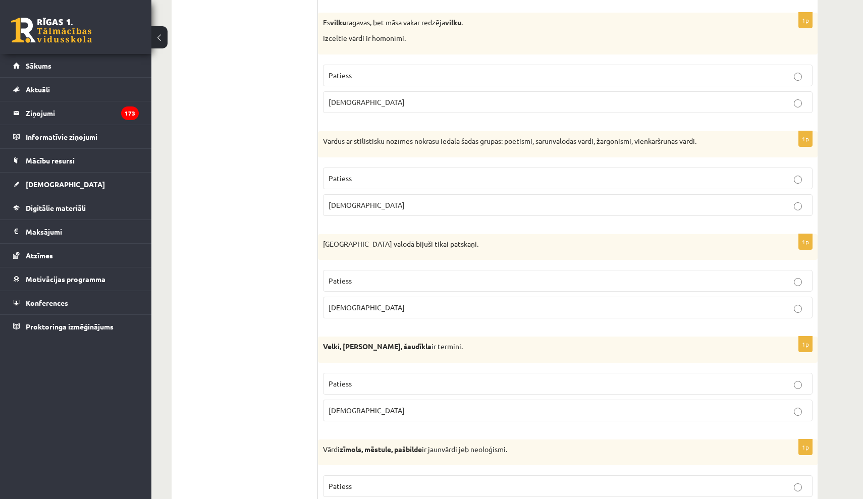
scroll to position [2779, 1]
drag, startPoint x: 375, startPoint y: 164, endPoint x: 369, endPoint y: 153, distance: 12.2
click at [375, 173] on p "Patiess" at bounding box center [567, 178] width 478 height 11
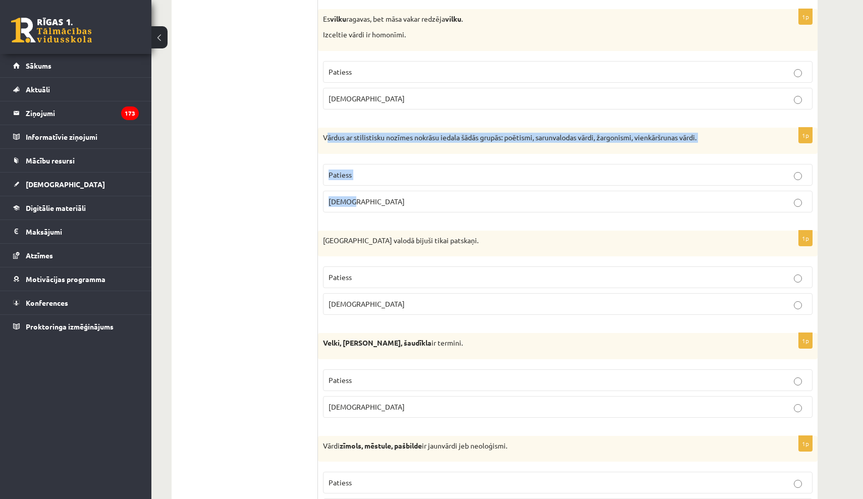
drag, startPoint x: 325, startPoint y: 132, endPoint x: 375, endPoint y: 186, distance: 73.2
click at [375, 193] on div "1p Vārdus ar stilistisku nozīmes nokrāsu iedala šādās grupās: poētismi, sarunva…" at bounding box center [568, 174] width 500 height 93
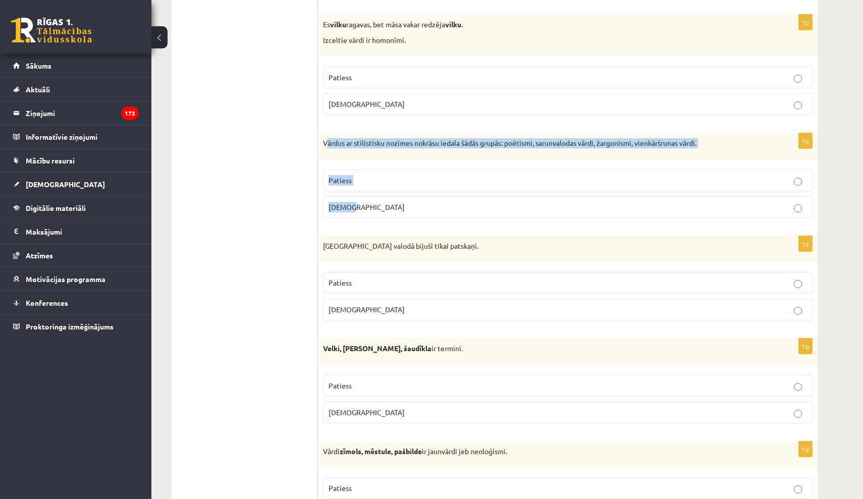
scroll to position [2775, 0]
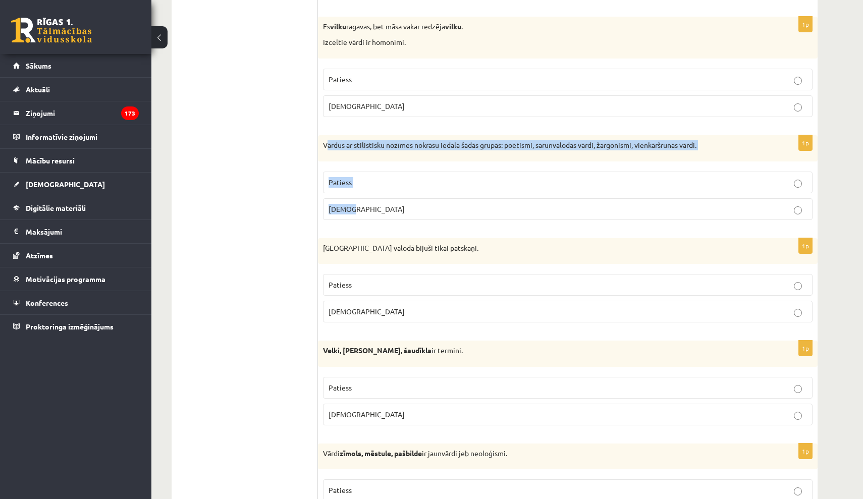
click at [412, 208] on label "Aplams" at bounding box center [567, 209] width 489 height 22
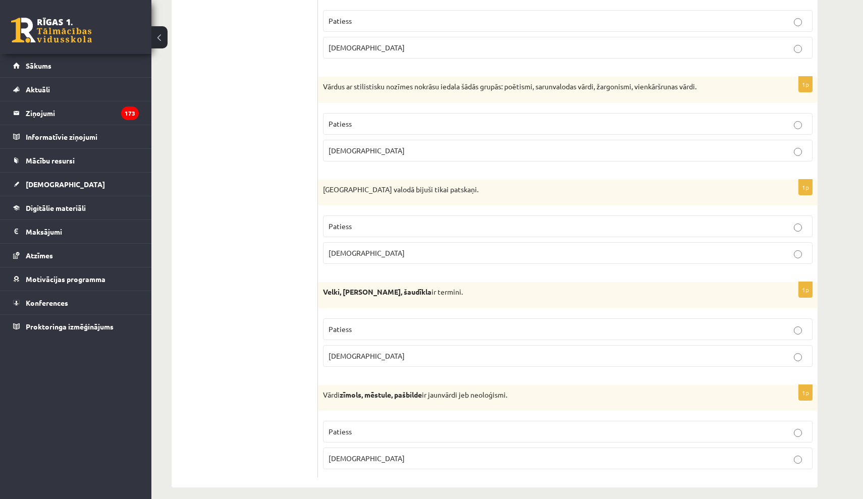
scroll to position [2833, 0]
drag, startPoint x: 321, startPoint y: 181, endPoint x: 387, endPoint y: 250, distance: 95.3
click at [387, 252] on div "1p Pirmatnējā valodā bijuši tikai patskaņi. Patiess Aplams" at bounding box center [568, 226] width 500 height 93
click at [424, 248] on p "Aplams" at bounding box center [567, 253] width 478 height 11
drag, startPoint x: 322, startPoint y: 283, endPoint x: 367, endPoint y: 342, distance: 74.6
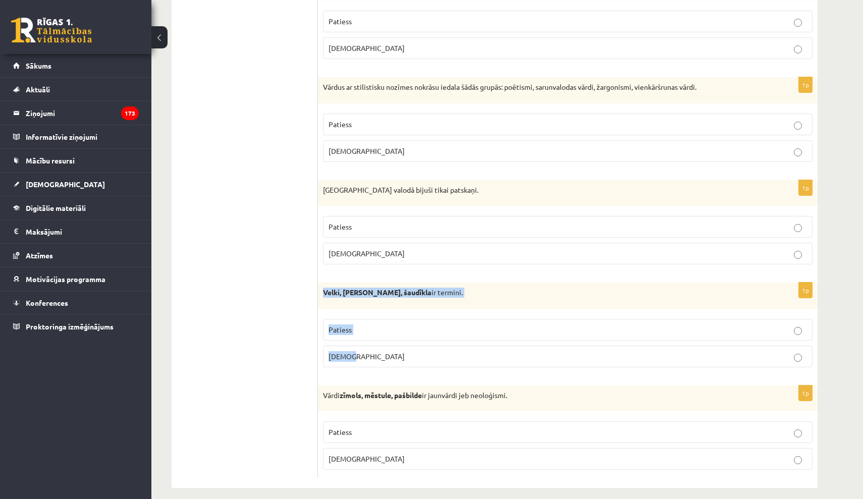
click at [367, 342] on div "1p Velki, meti, šaudīkla ir termini. Patiess Aplams" at bounding box center [568, 329] width 500 height 93
click at [441, 300] on div "1p Velki, meti, šaudīkla ir termini. Patiess Aplams" at bounding box center [568, 329] width 500 height 93
click at [441, 314] on fieldset "Patiess Aplams" at bounding box center [567, 342] width 489 height 57
click at [430, 319] on label "Patiess" at bounding box center [567, 330] width 489 height 22
drag, startPoint x: 353, startPoint y: 445, endPoint x: 353, endPoint y: 430, distance: 14.6
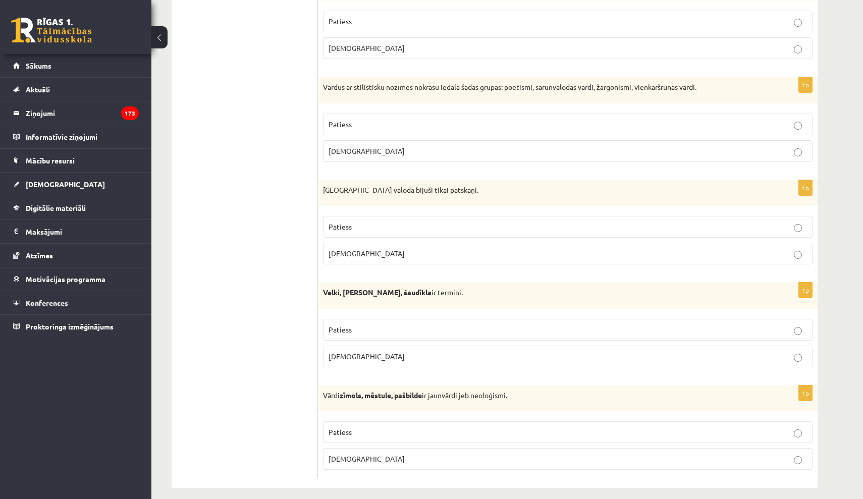
click at [356, 448] on label "Aplams" at bounding box center [567, 459] width 489 height 22
drag, startPoint x: 322, startPoint y: 389, endPoint x: 384, endPoint y: 453, distance: 89.6
click at [384, 453] on div "1p Vārdi zīmols, mēstule, pašbilde ir jaunvārdi jeb neoloģismi. Patiess Aplams" at bounding box center [568, 431] width 500 height 93
click at [456, 421] on label "Patiess" at bounding box center [567, 432] width 489 height 22
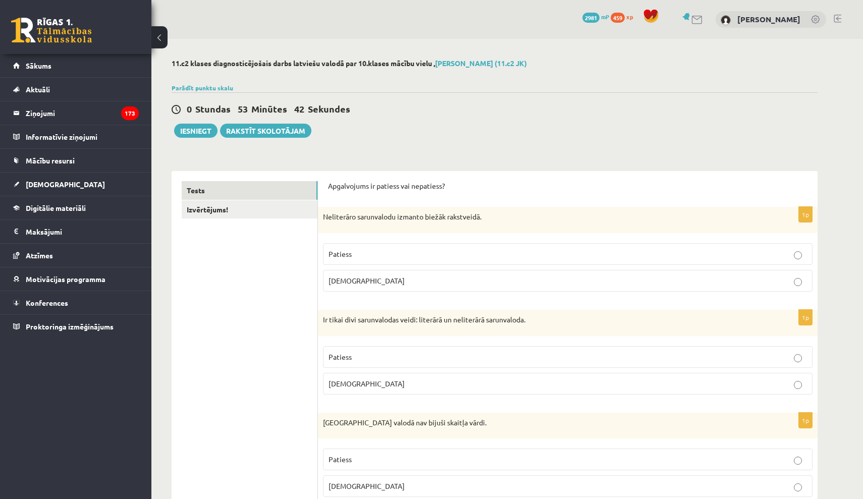
scroll to position [0, 0]
click at [209, 213] on link "Izvērtējums!" at bounding box center [250, 209] width 136 height 19
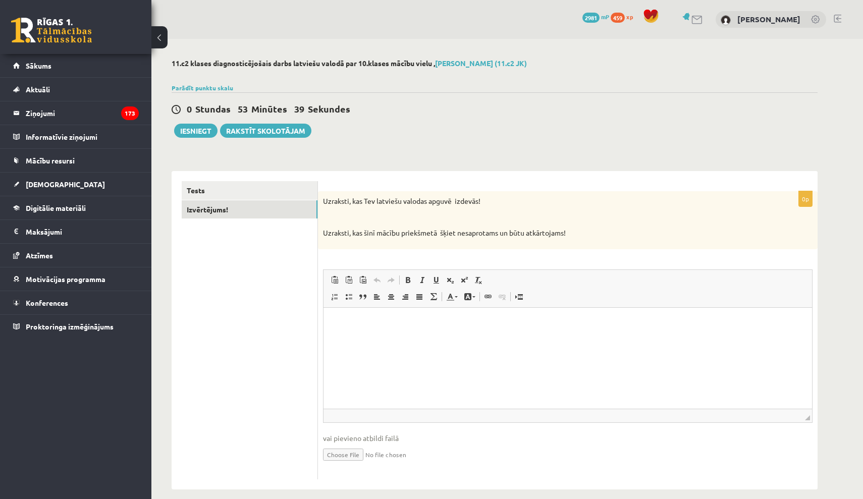
click at [433, 318] on p "Визуальный текстовый редактор, wiswyg-editor-user-answer-47433751533260" at bounding box center [568, 322] width 468 height 11
click at [267, 186] on link "Tests" at bounding box center [250, 190] width 136 height 19
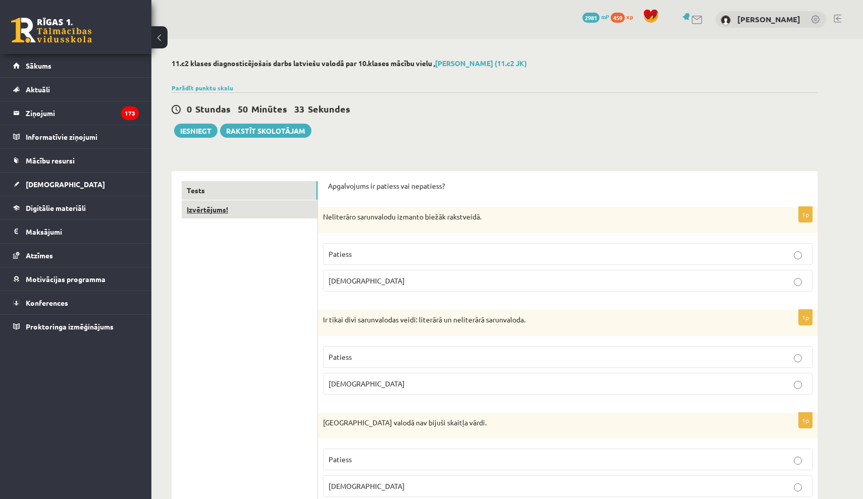
click at [297, 214] on link "Izvērtējums!" at bounding box center [250, 209] width 136 height 19
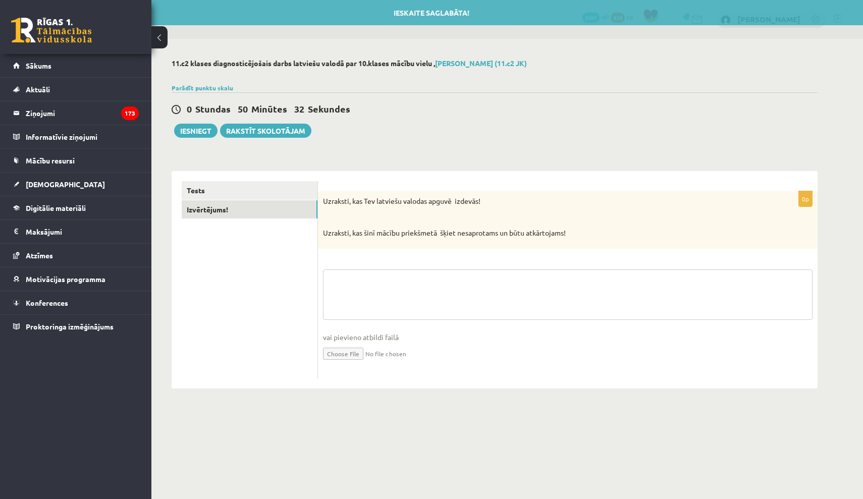
click at [476, 294] on textarea at bounding box center [567, 294] width 489 height 50
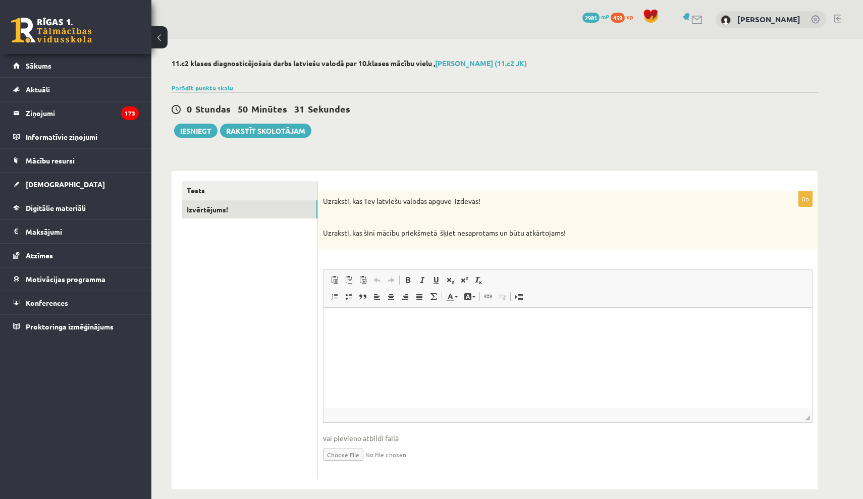
click at [399, 324] on p "Визуальный текстовый редактор, wiswyg-editor-user-answer-47433798134980" at bounding box center [568, 322] width 468 height 11
paste body "Визуальный текстовый редактор, wiswyg-editor-user-answer-47433798134980"
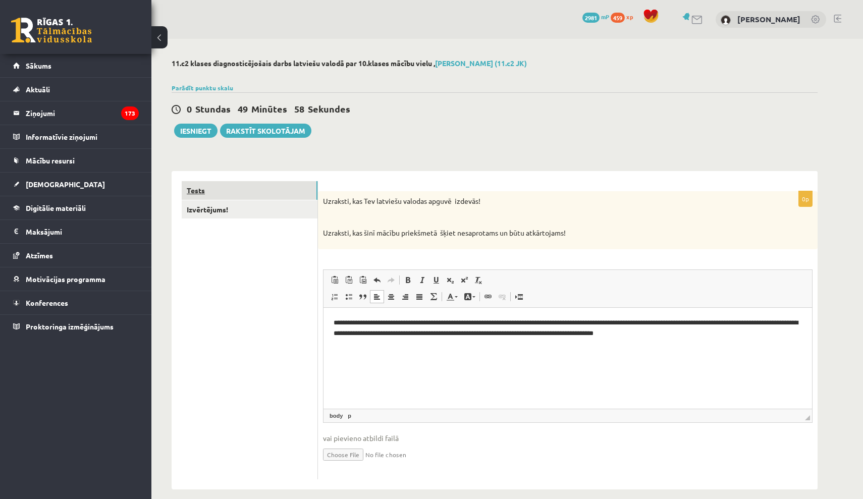
click at [293, 192] on link "Tests" at bounding box center [250, 190] width 136 height 19
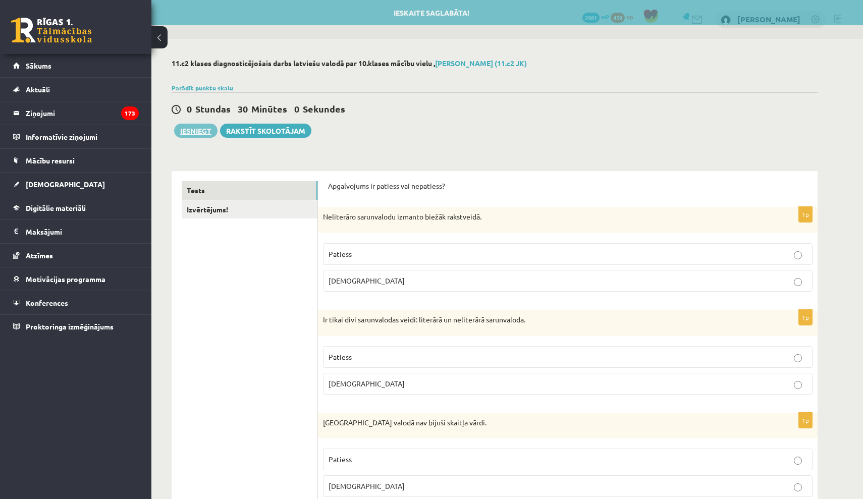
click at [201, 127] on button "Iesniegt" at bounding box center [195, 131] width 43 height 14
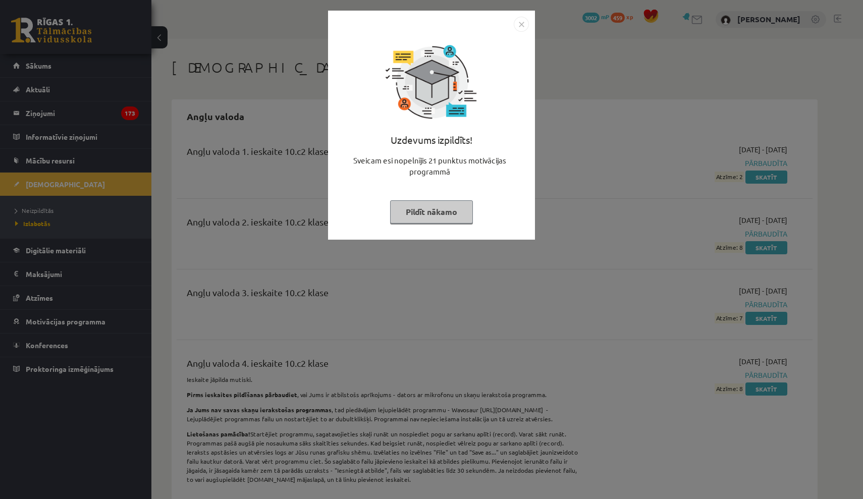
click at [466, 210] on button "Pildīt nākamo" at bounding box center [431, 211] width 83 height 23
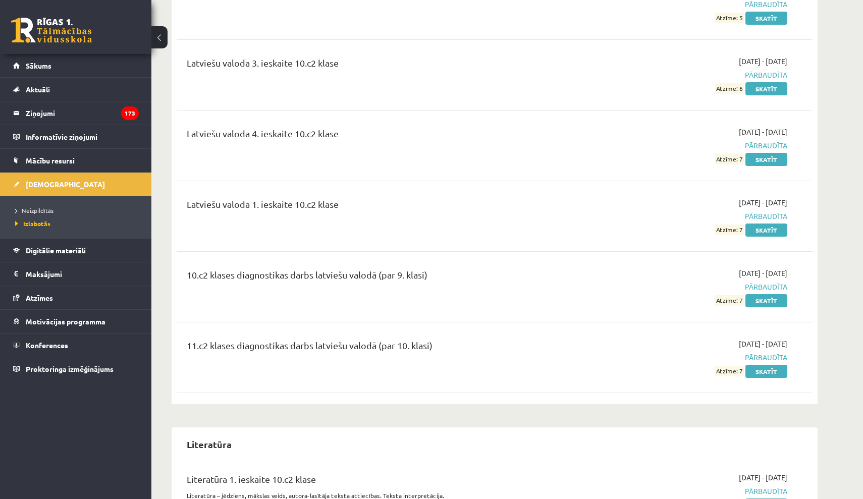
scroll to position [3236, 0]
click at [765, 363] on link "Skatīt" at bounding box center [766, 369] width 42 height 13
